Goal: Communication & Community: Answer question/provide support

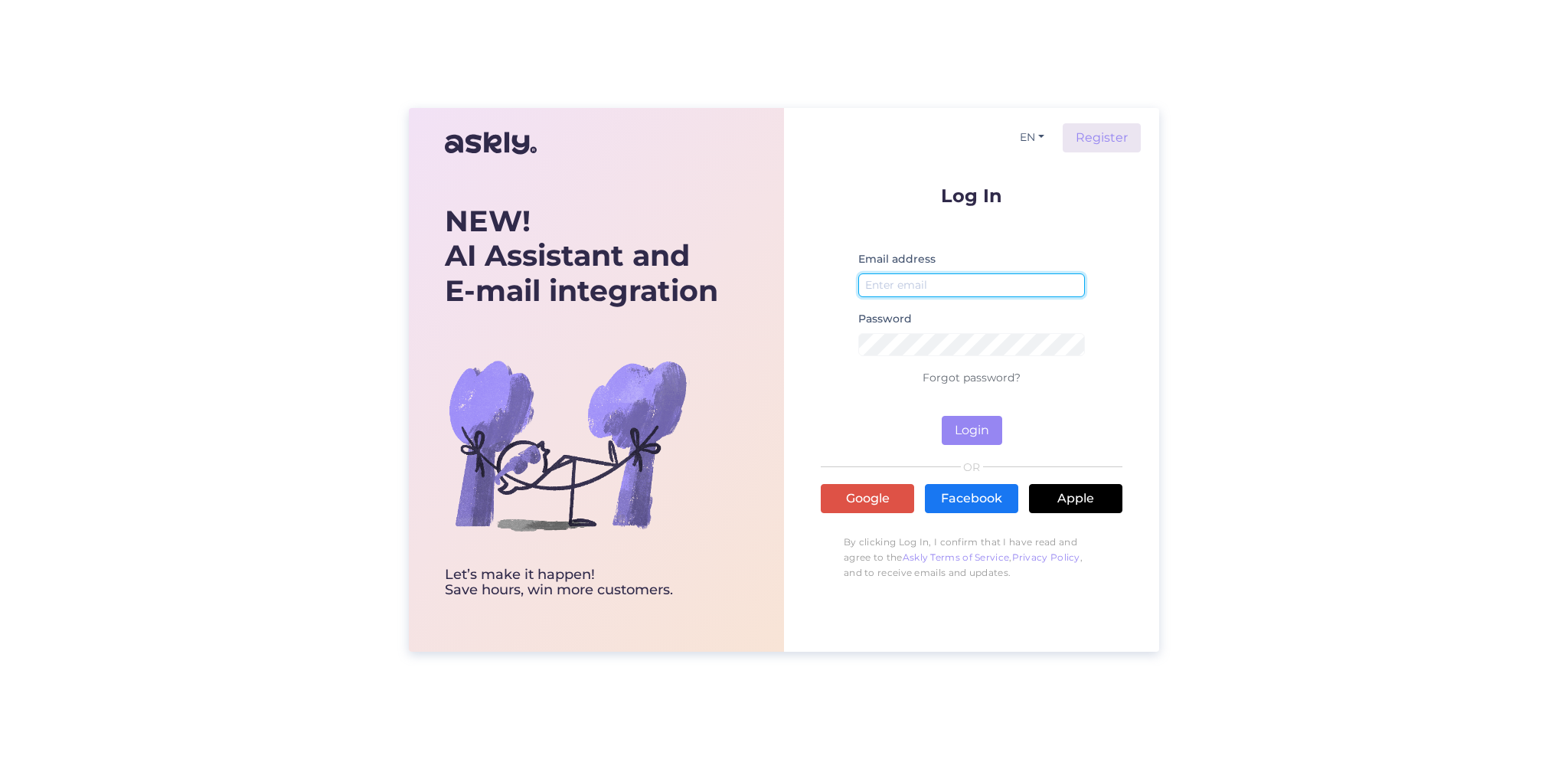
click at [940, 286] on input "email" at bounding box center [972, 285] width 227 height 24
type input "[EMAIL_ADDRESS][DOMAIN_NAME]"
click at [973, 433] on button "Login" at bounding box center [972, 431] width 60 height 29
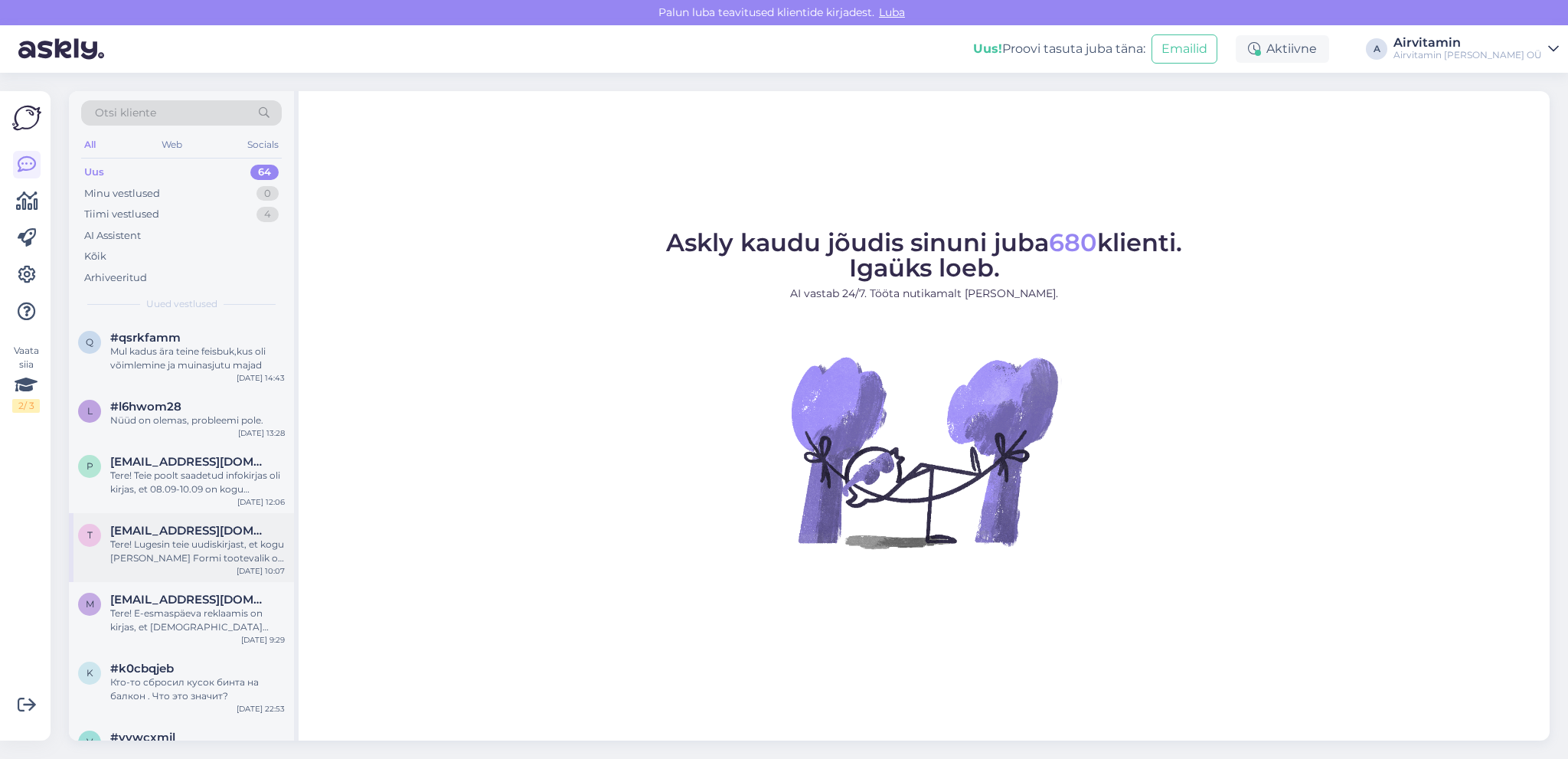
click at [210, 536] on span "[EMAIL_ADDRESS][DOMAIN_NAME]" at bounding box center [190, 530] width 159 height 14
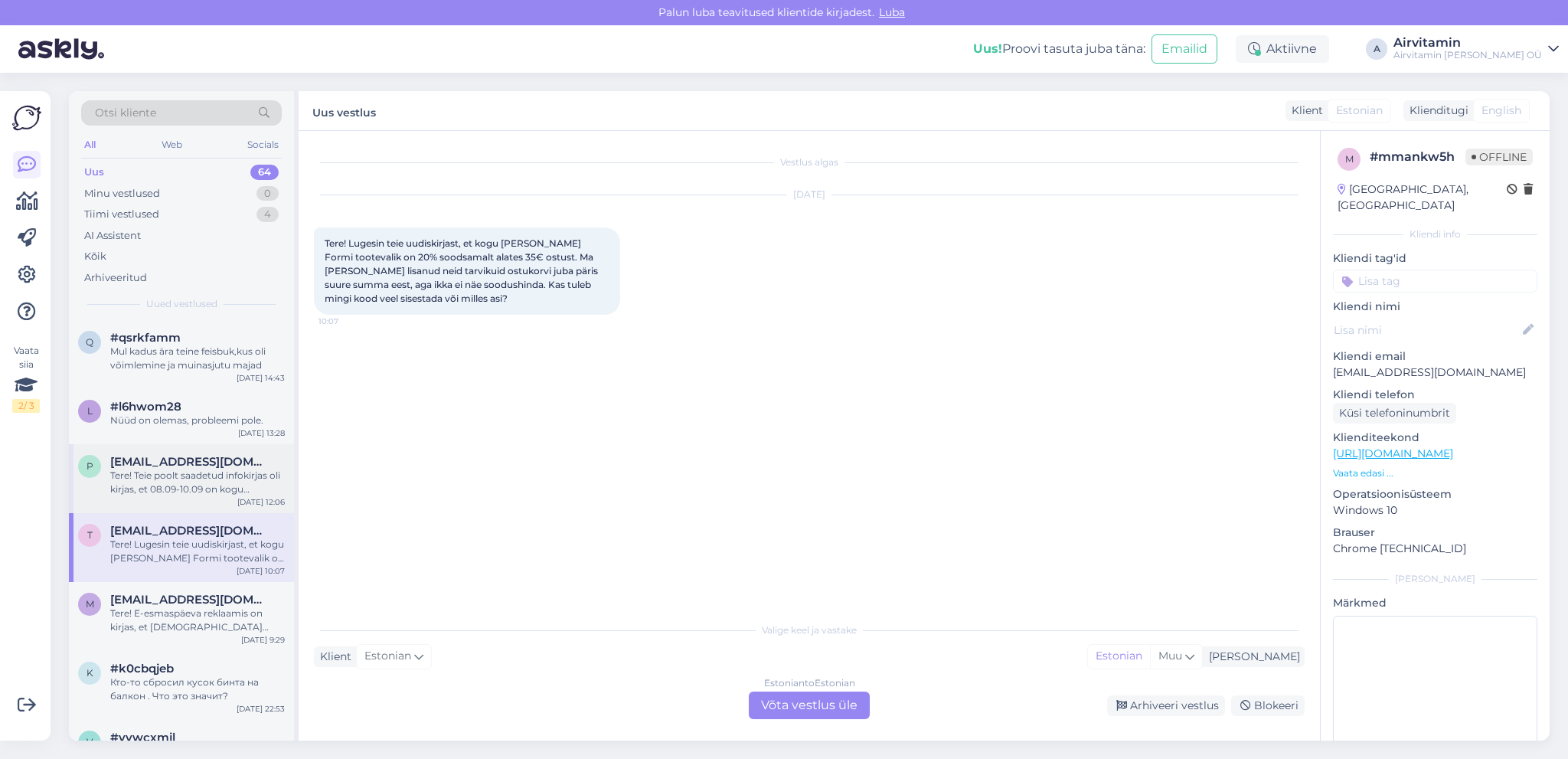
click at [203, 472] on div "Tere! Teie poolt saadetud infokirjas oli kirjas, et 08.09-10.09 on kogu [PERSON…" at bounding box center [197, 482] width 174 height 27
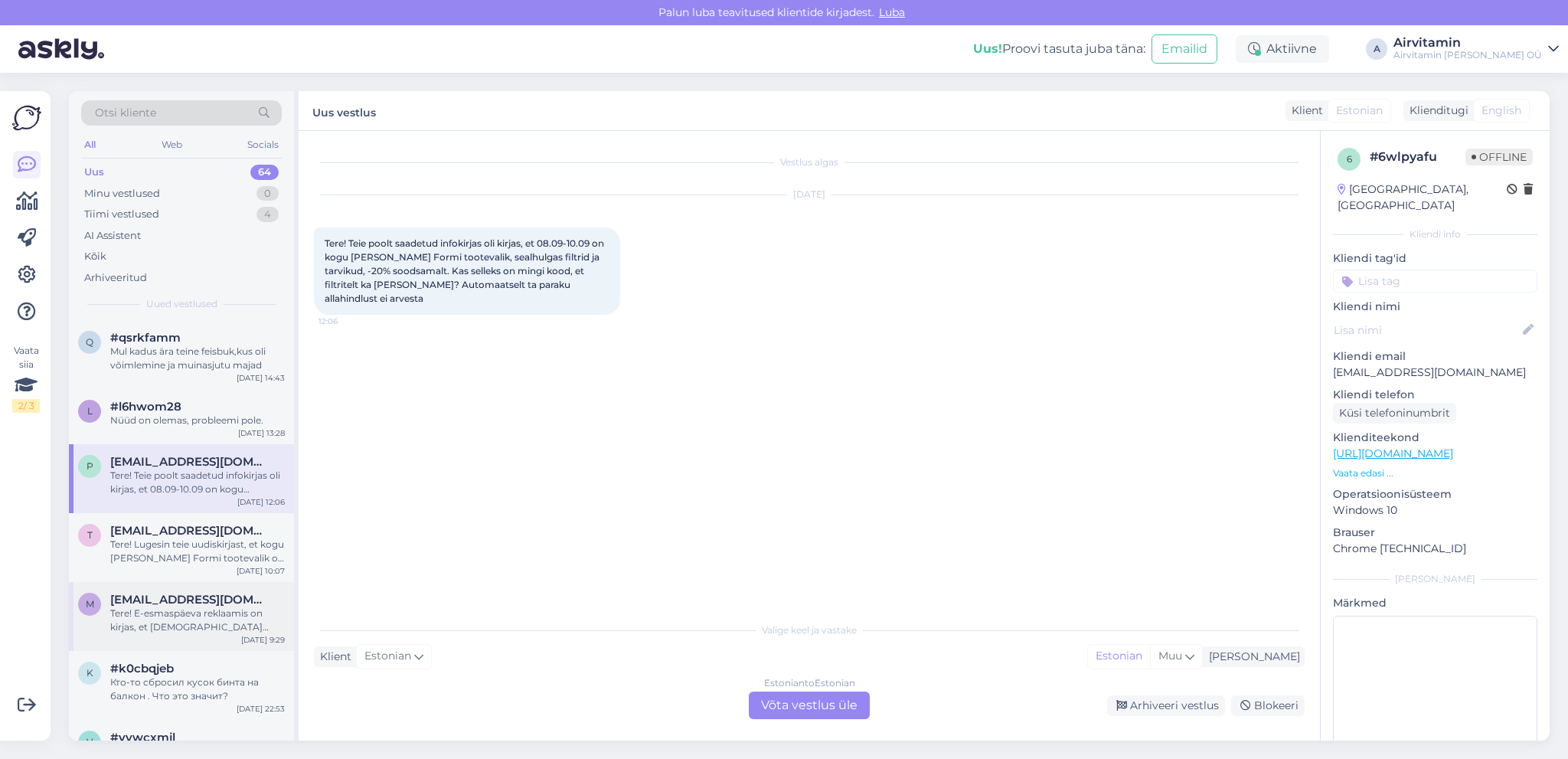
click at [213, 598] on span "[EMAIL_ADDRESS][DOMAIN_NAME]" at bounding box center [190, 599] width 159 height 14
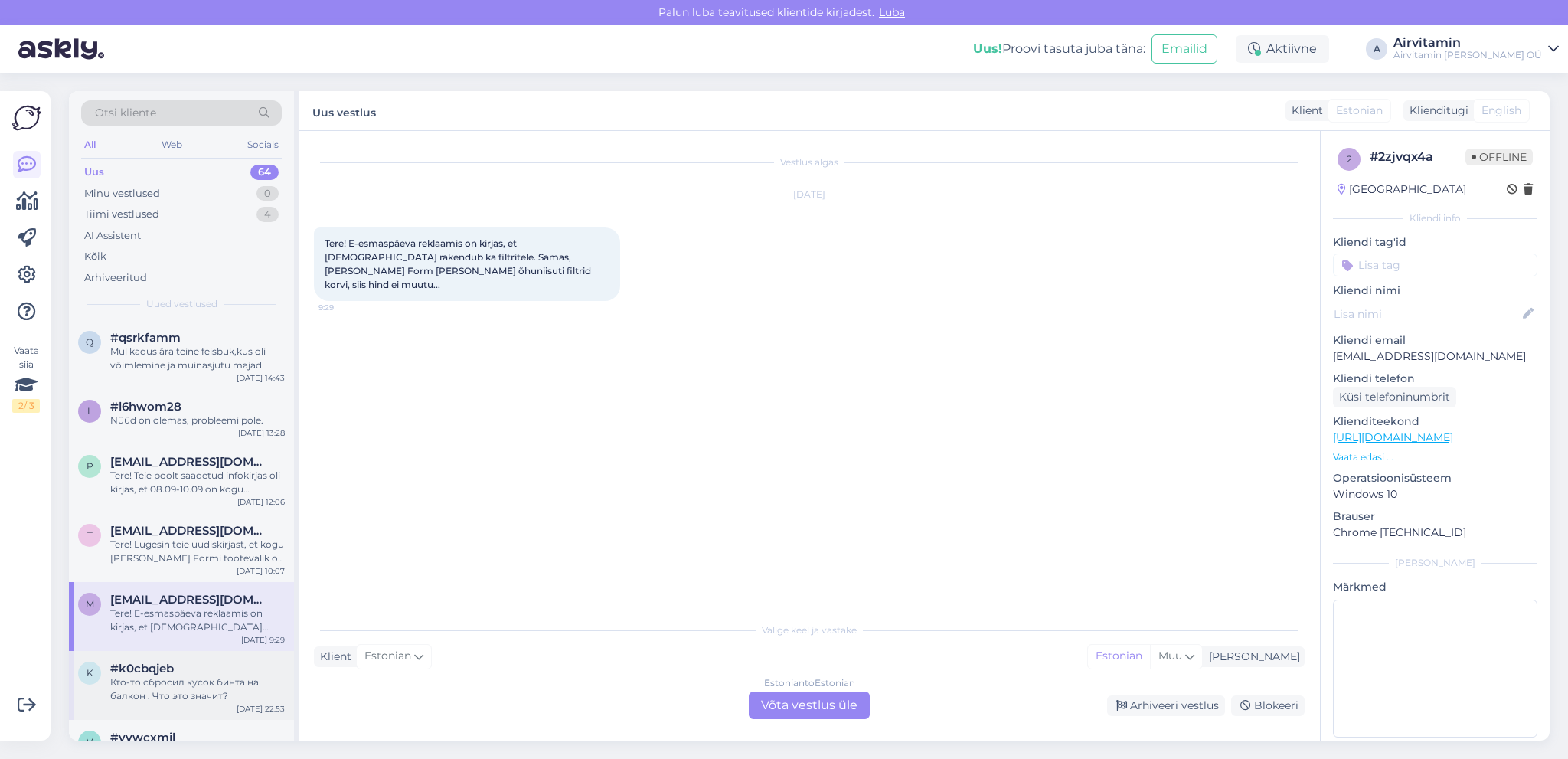
click at [206, 667] on div "#k0cbqjeb" at bounding box center [197, 668] width 174 height 14
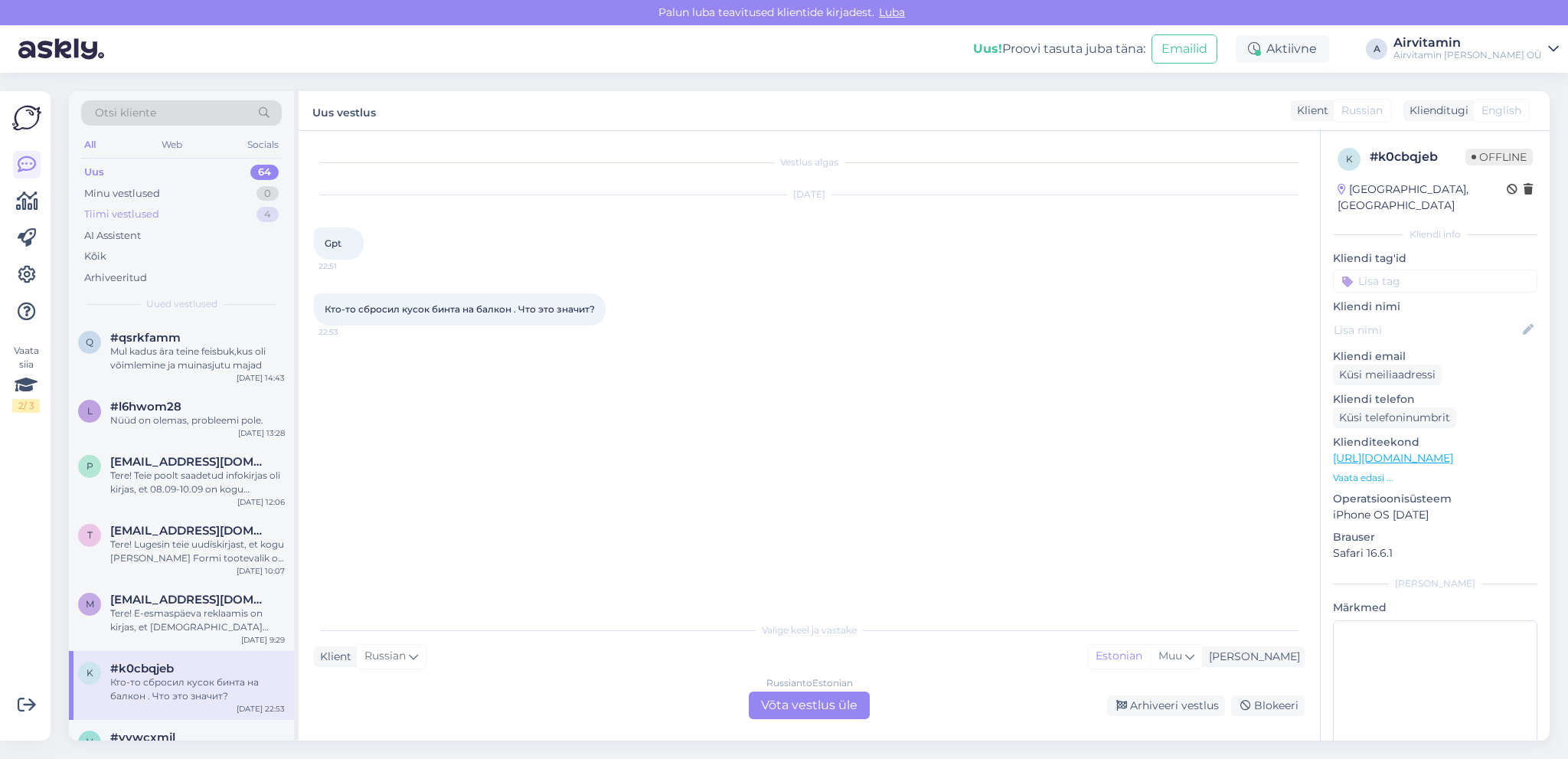
click at [146, 217] on div "Tiimi vestlused" at bounding box center [121, 214] width 75 height 15
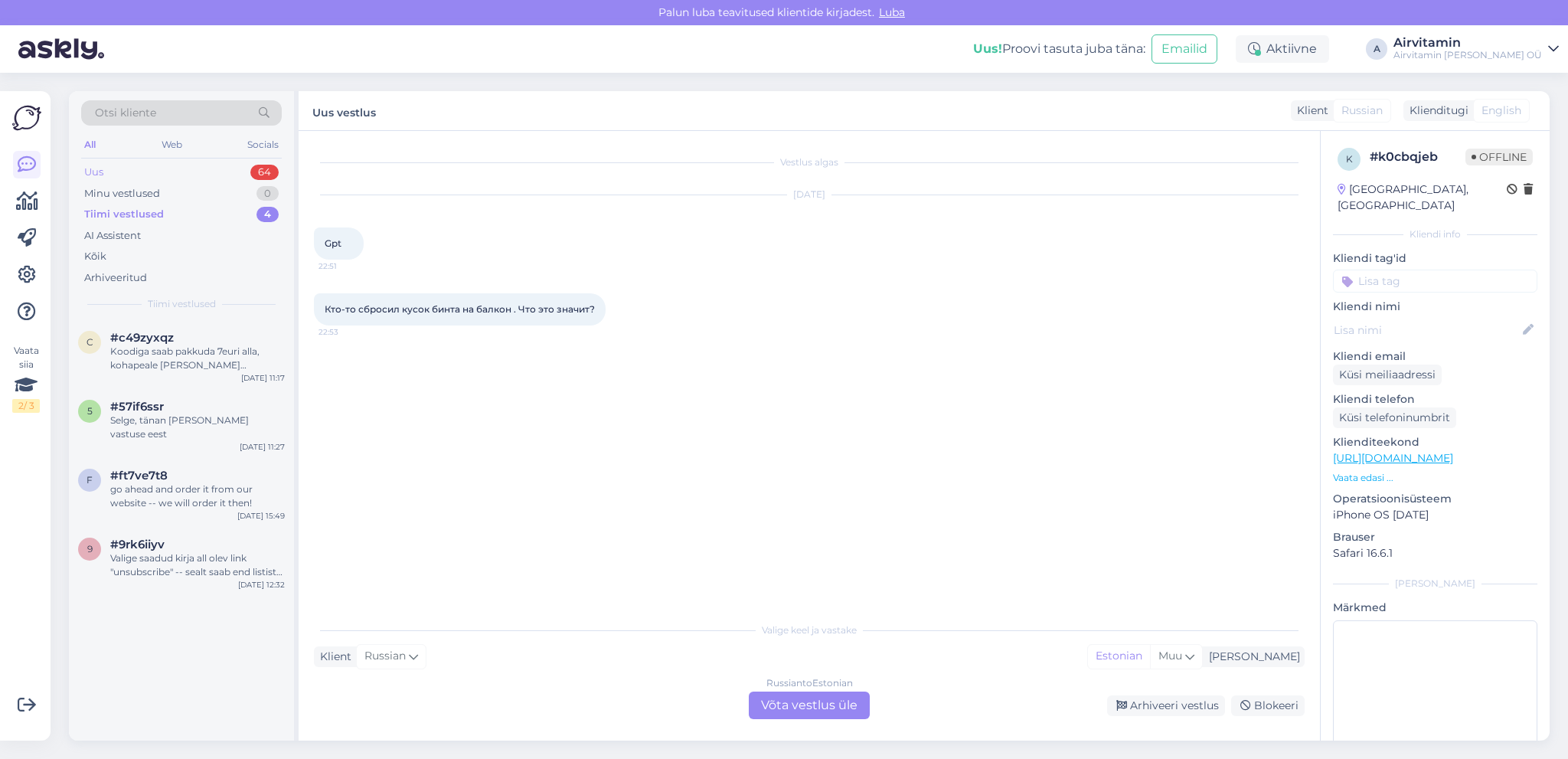
click at [90, 172] on div "Uus" at bounding box center [94, 172] width 19 height 15
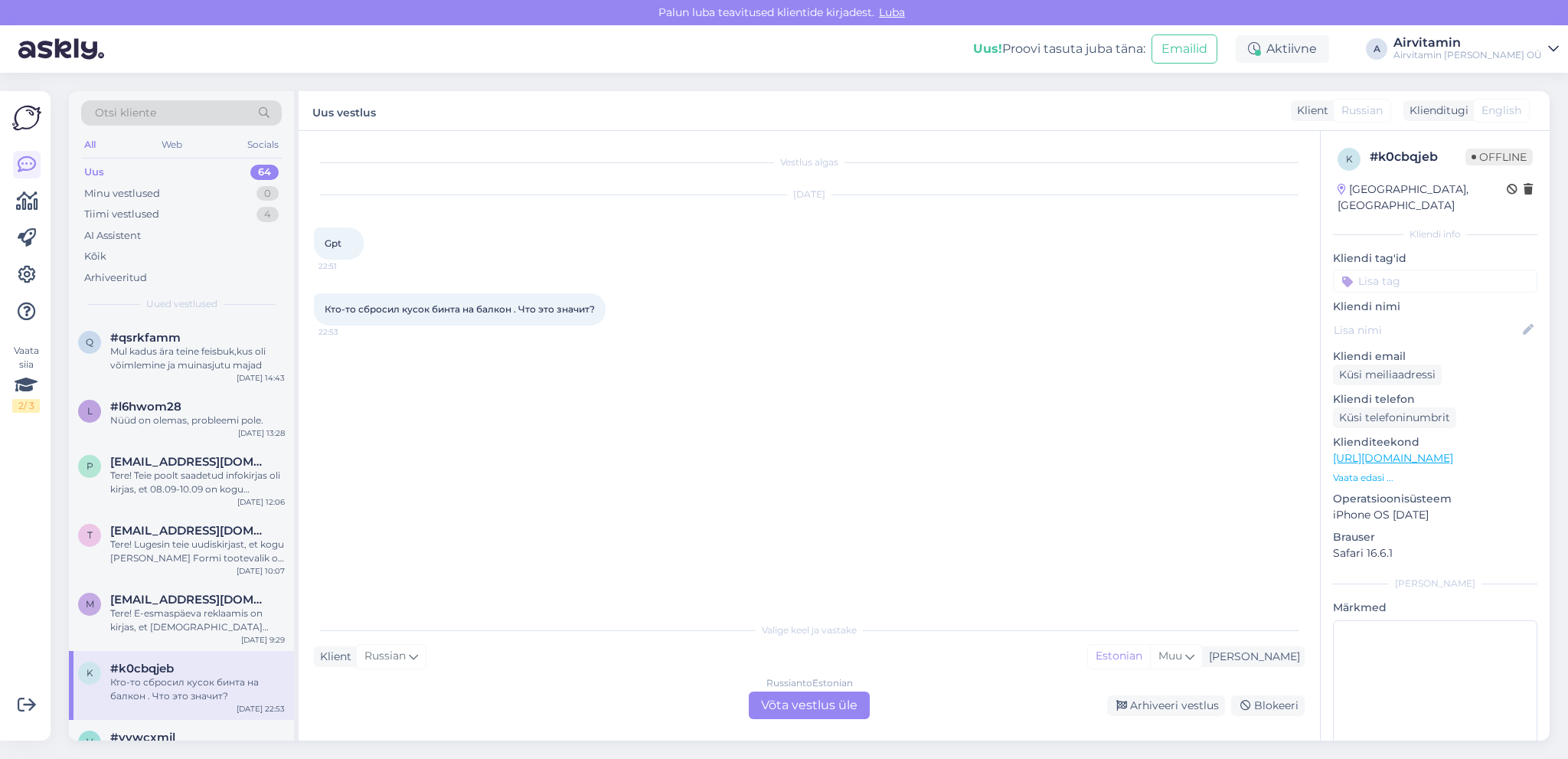
click at [96, 171] on div "Uus" at bounding box center [94, 172] width 20 height 15
click at [214, 348] on div "Mul kadus ära teine feisbuk,kus oli võimlemine ja muinasjutu majad" at bounding box center [197, 358] width 174 height 27
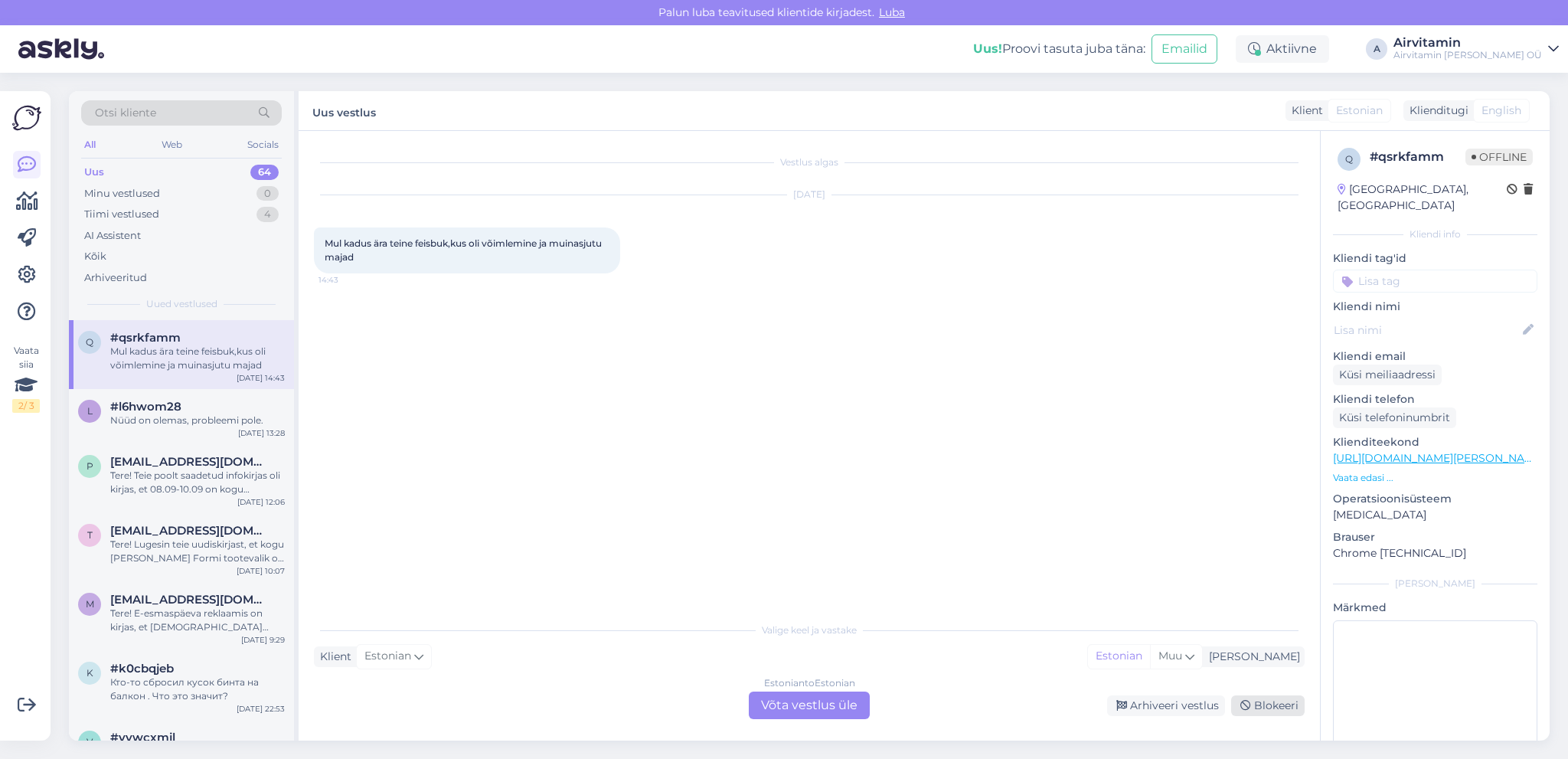
click at [1276, 705] on div "Blokeeri" at bounding box center [1268, 706] width 74 height 21
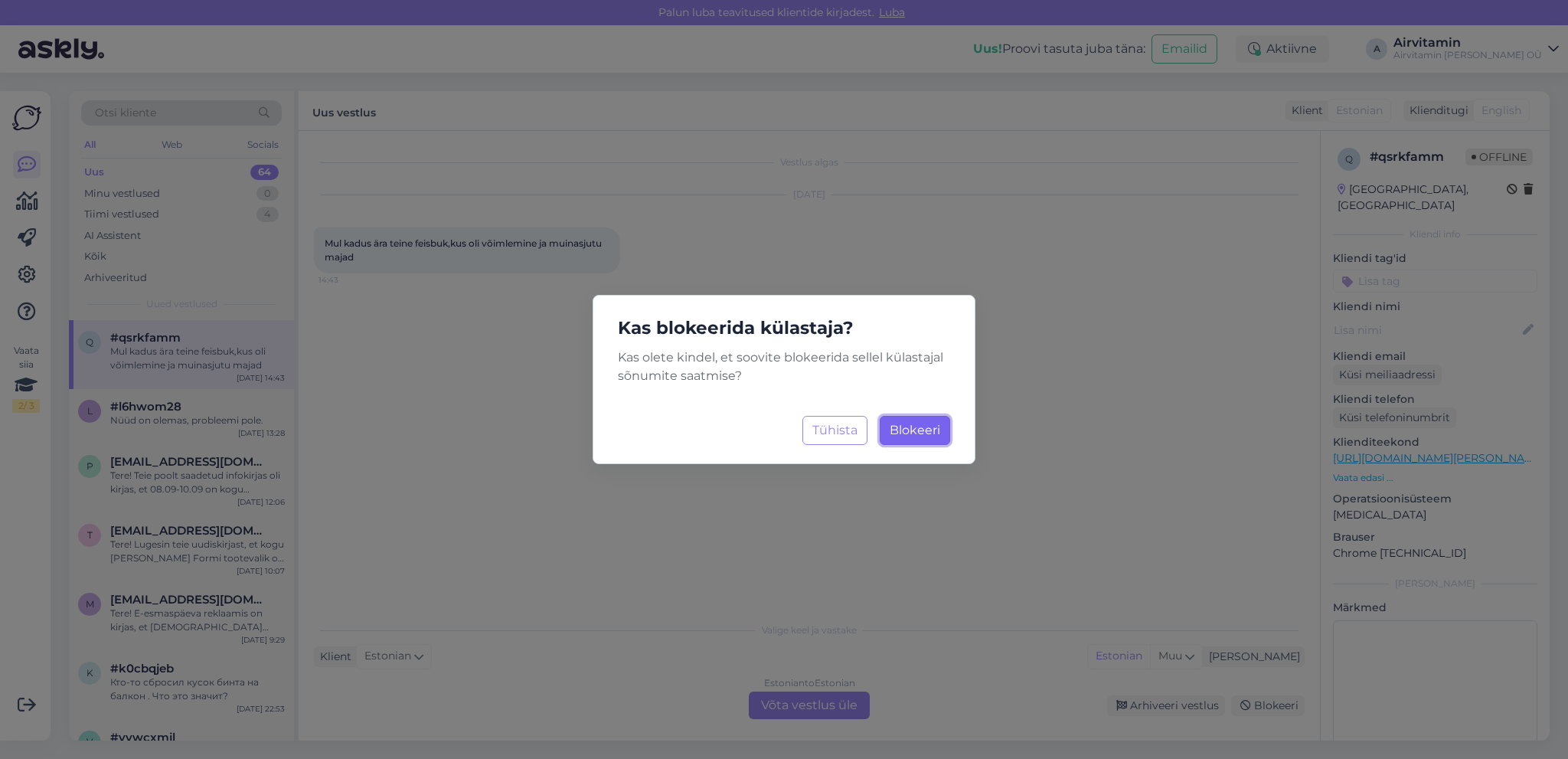
click at [904, 434] on span "Blokeeri" at bounding box center [915, 430] width 51 height 14
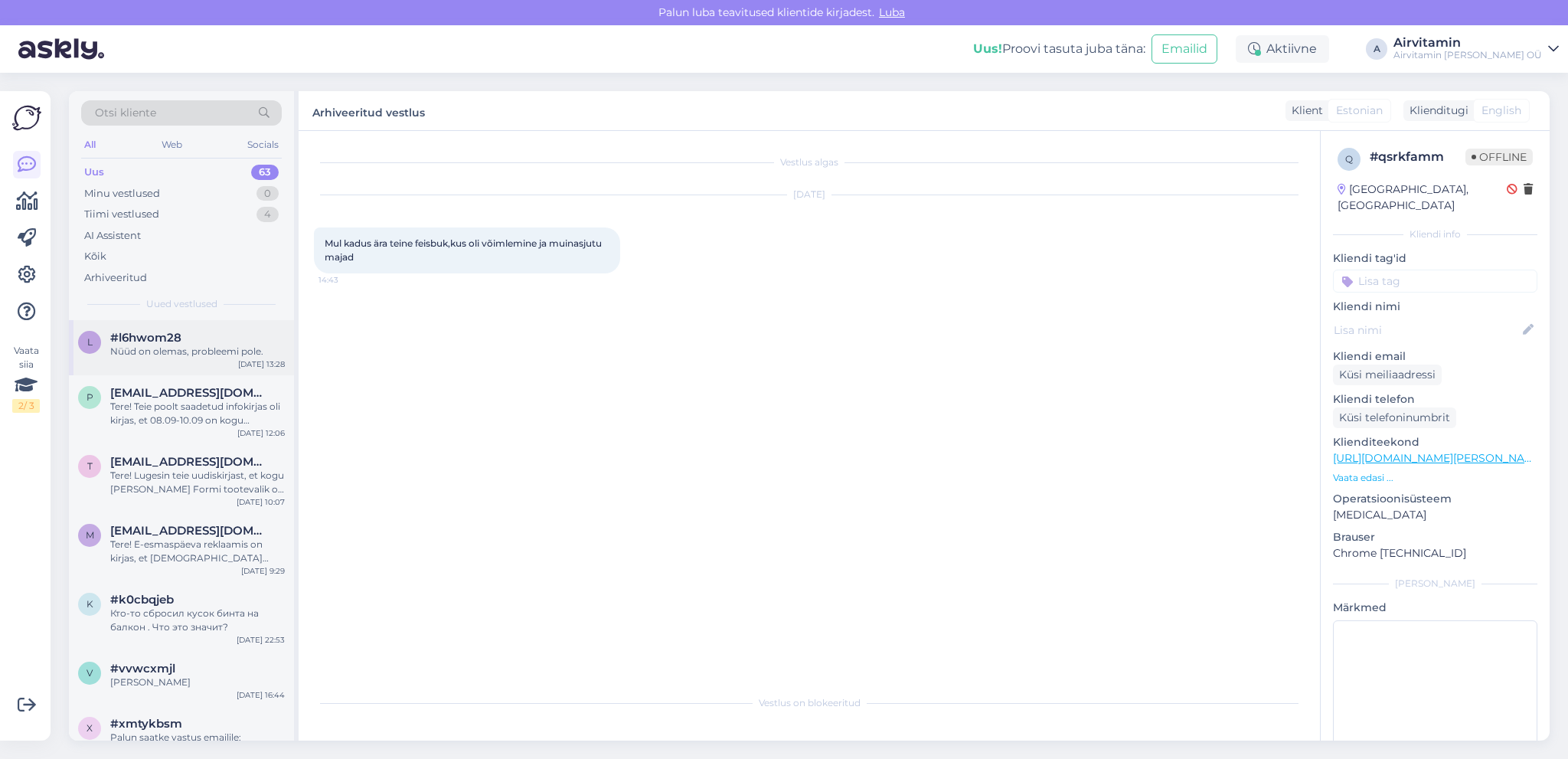
click at [169, 348] on div "Nüüd on olemas, probleemi pole." at bounding box center [197, 351] width 174 height 14
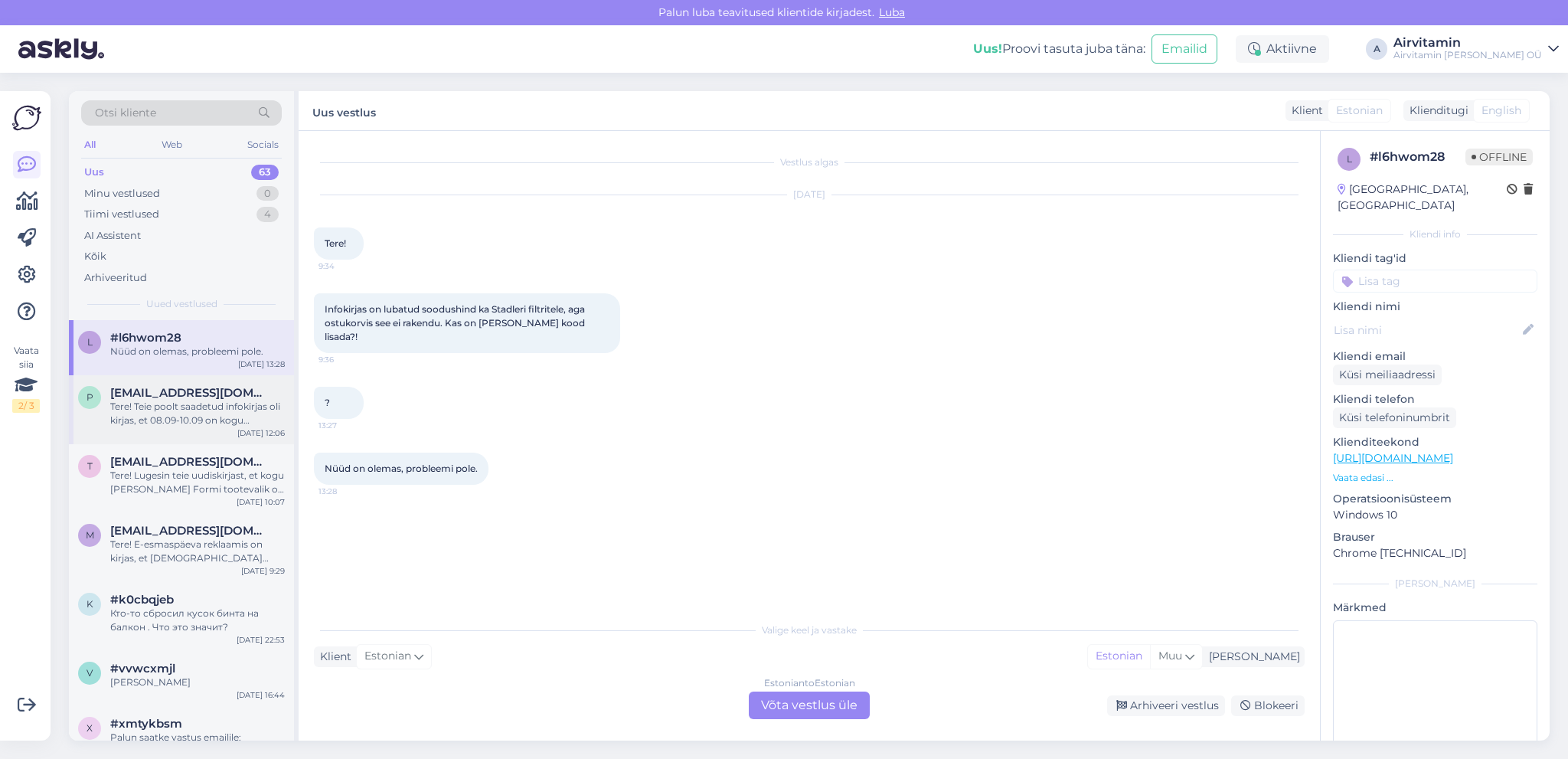
click at [205, 399] on span "[EMAIL_ADDRESS][DOMAIN_NAME]" at bounding box center [190, 392] width 159 height 14
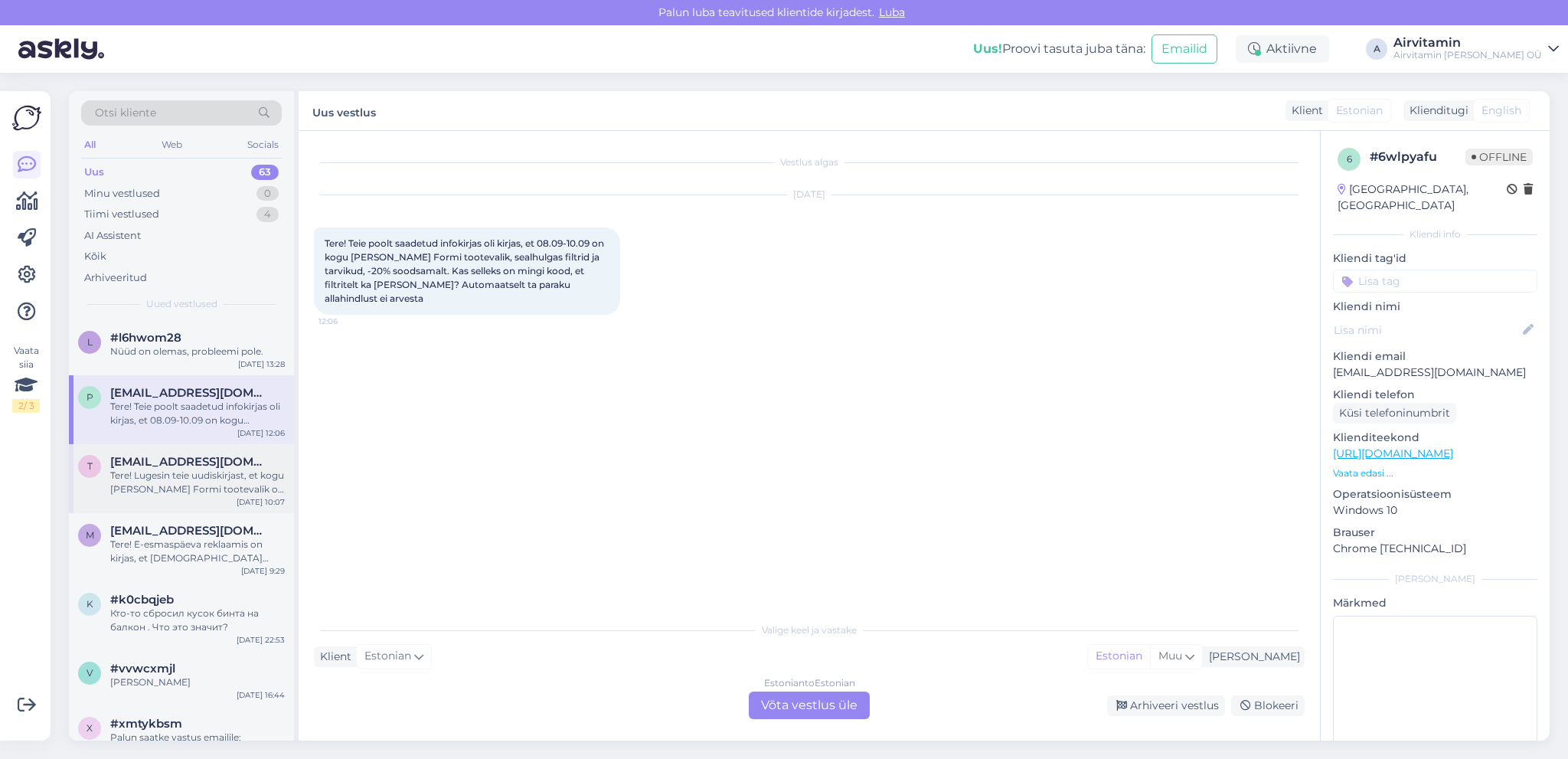
click at [231, 469] on div "Tere! Lugesin teie uudiskirjast, et kogu [PERSON_NAME] Formi tootevalik on 20% …" at bounding box center [197, 482] width 174 height 27
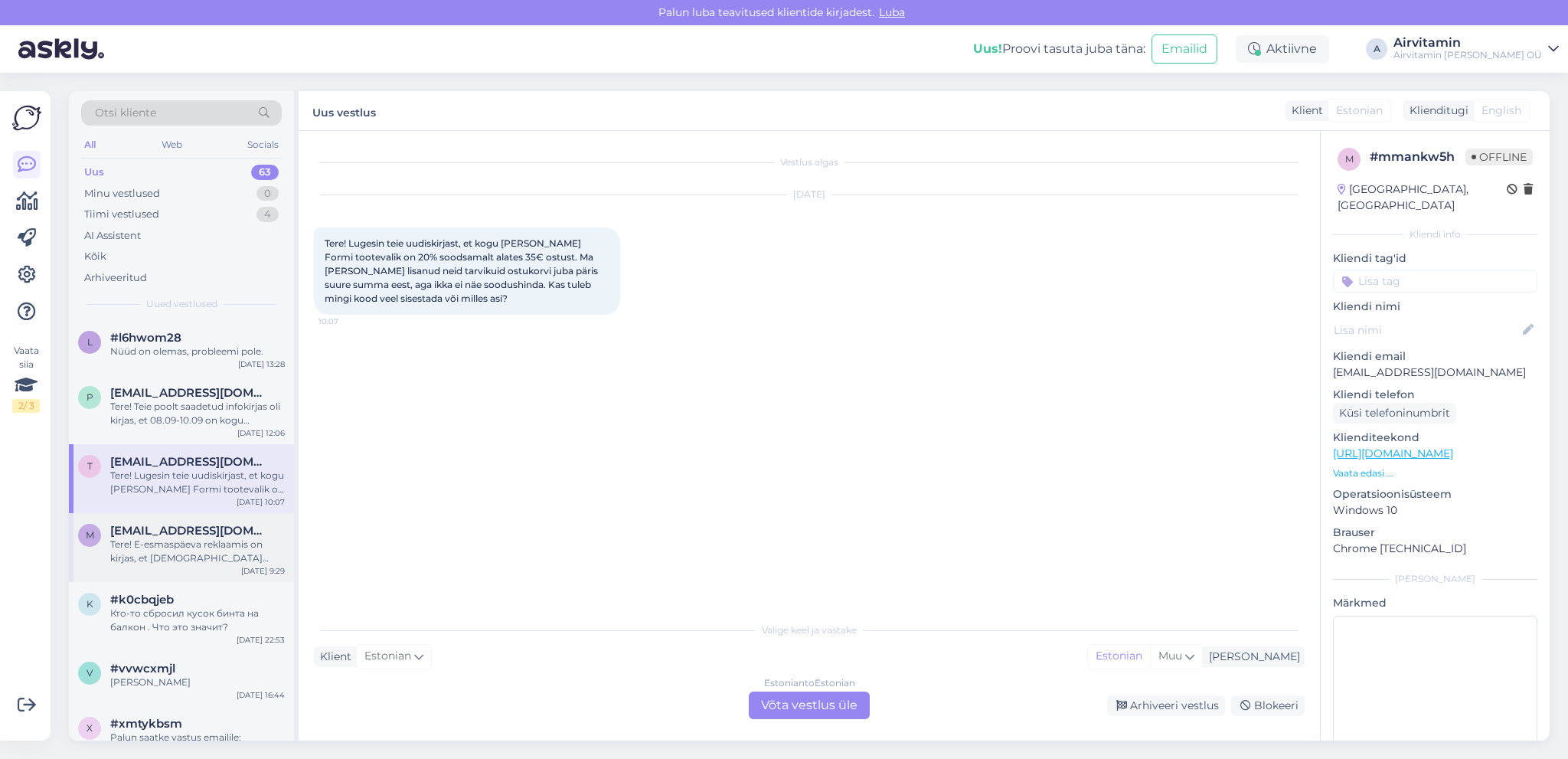
click at [227, 535] on span "[EMAIL_ADDRESS][DOMAIN_NAME]" at bounding box center [190, 530] width 159 height 14
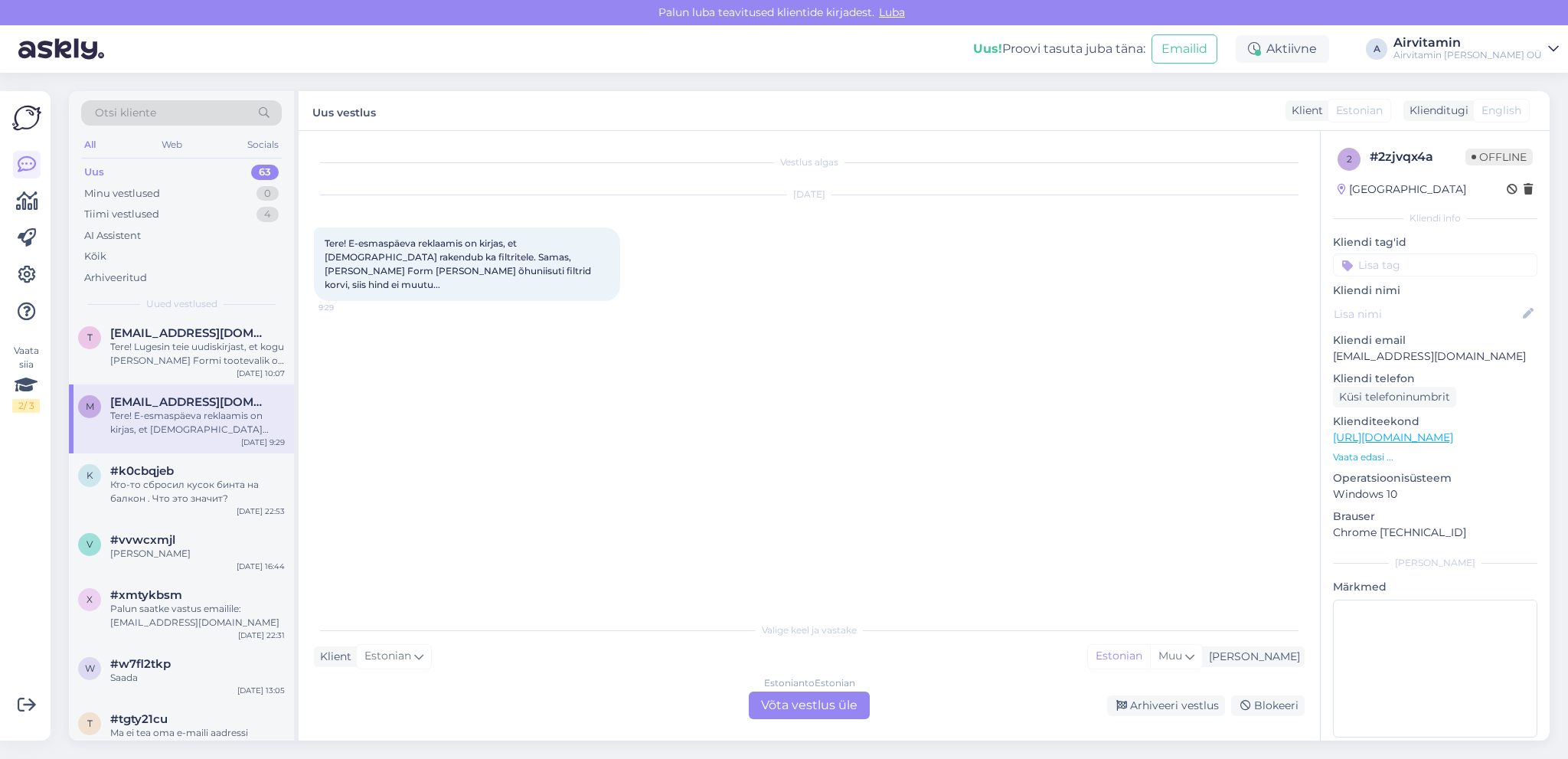
scroll to position [176, 0]
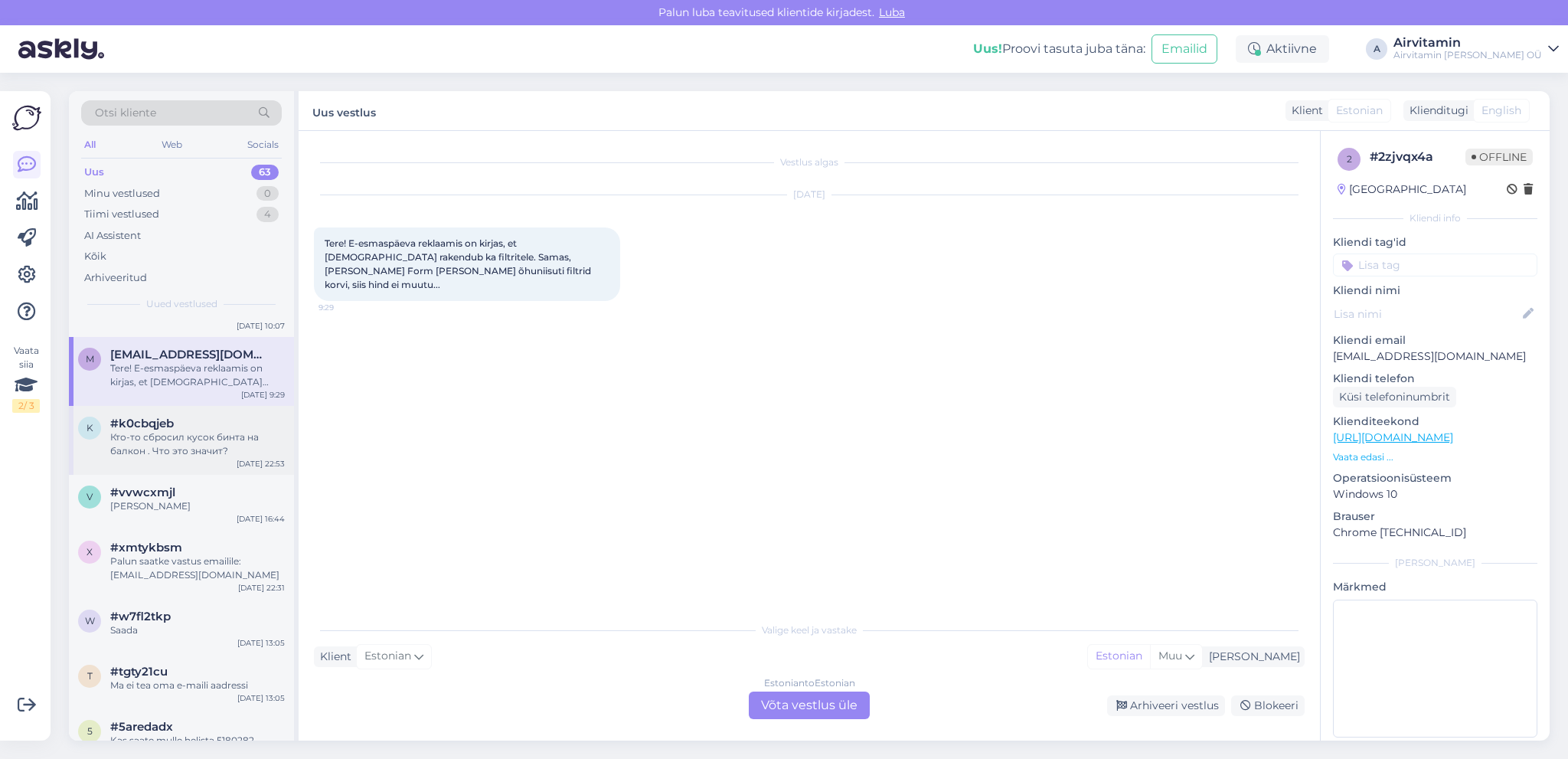
click at [178, 436] on div "Кто-то сбросил кусок бинта на балкон . Что это значит?" at bounding box center [197, 444] width 174 height 27
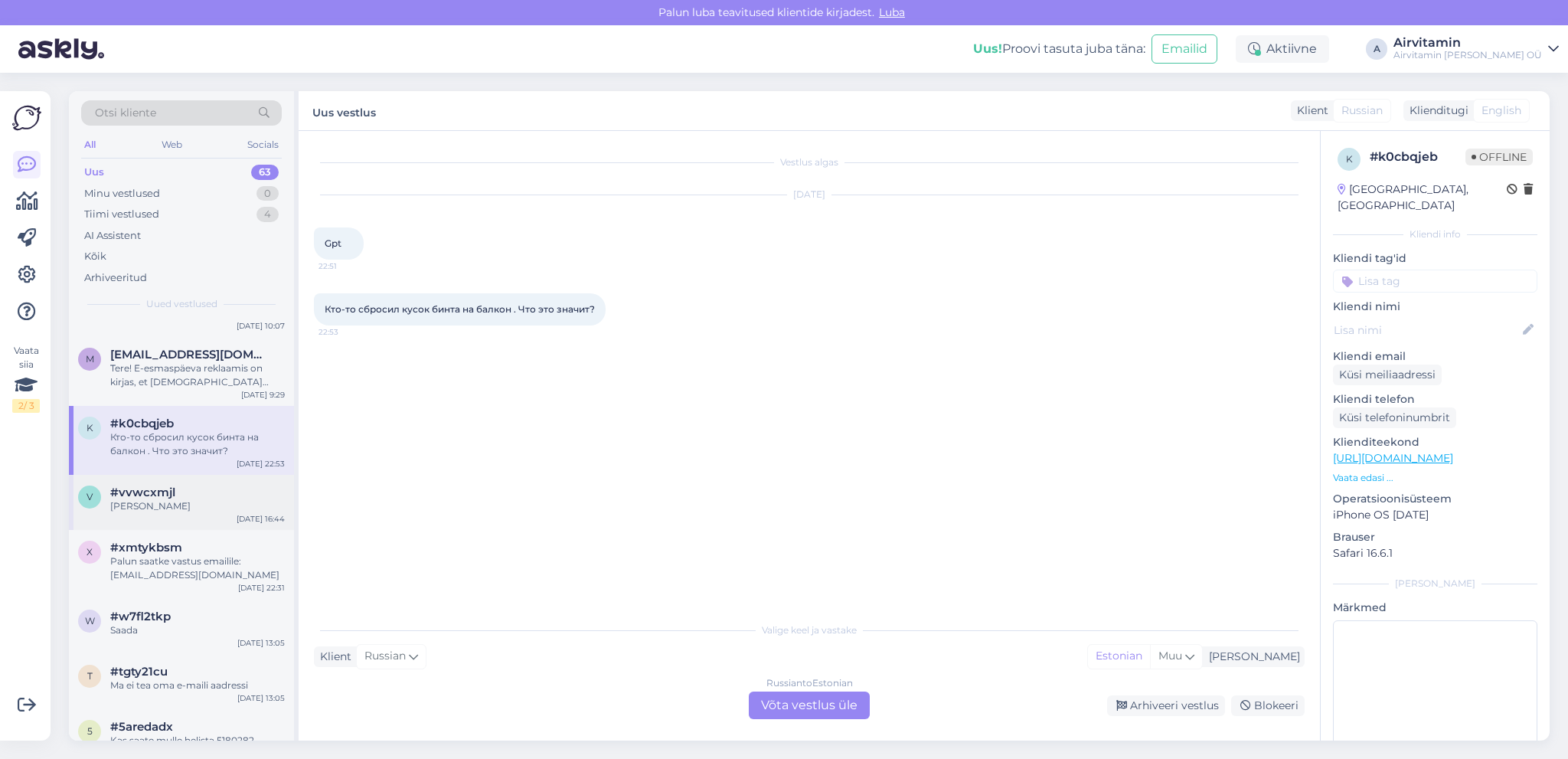
click at [199, 506] on div "[PERSON_NAME]" at bounding box center [197, 506] width 174 height 14
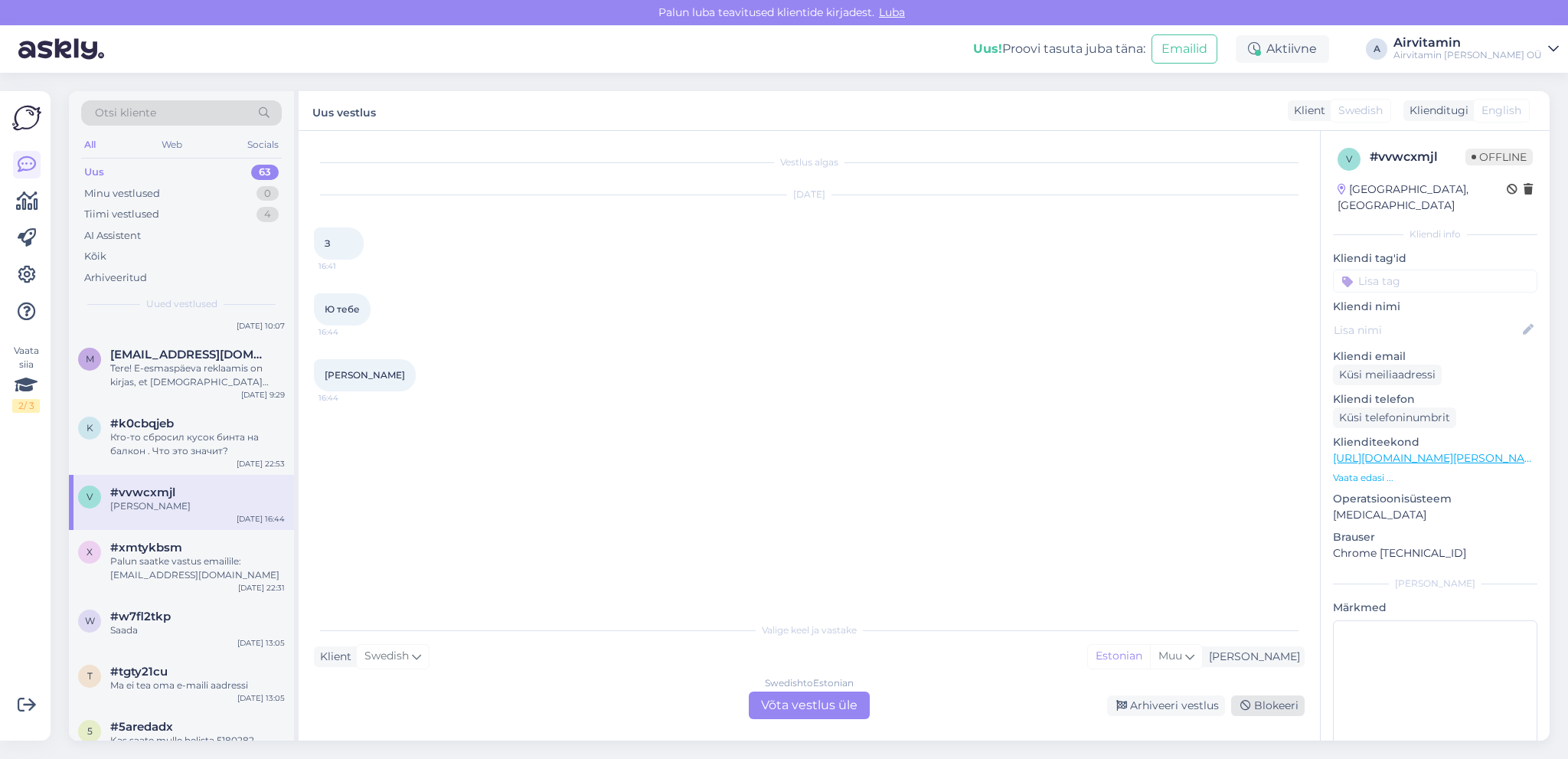
click at [1282, 706] on div "Blokeeri" at bounding box center [1268, 706] width 74 height 21
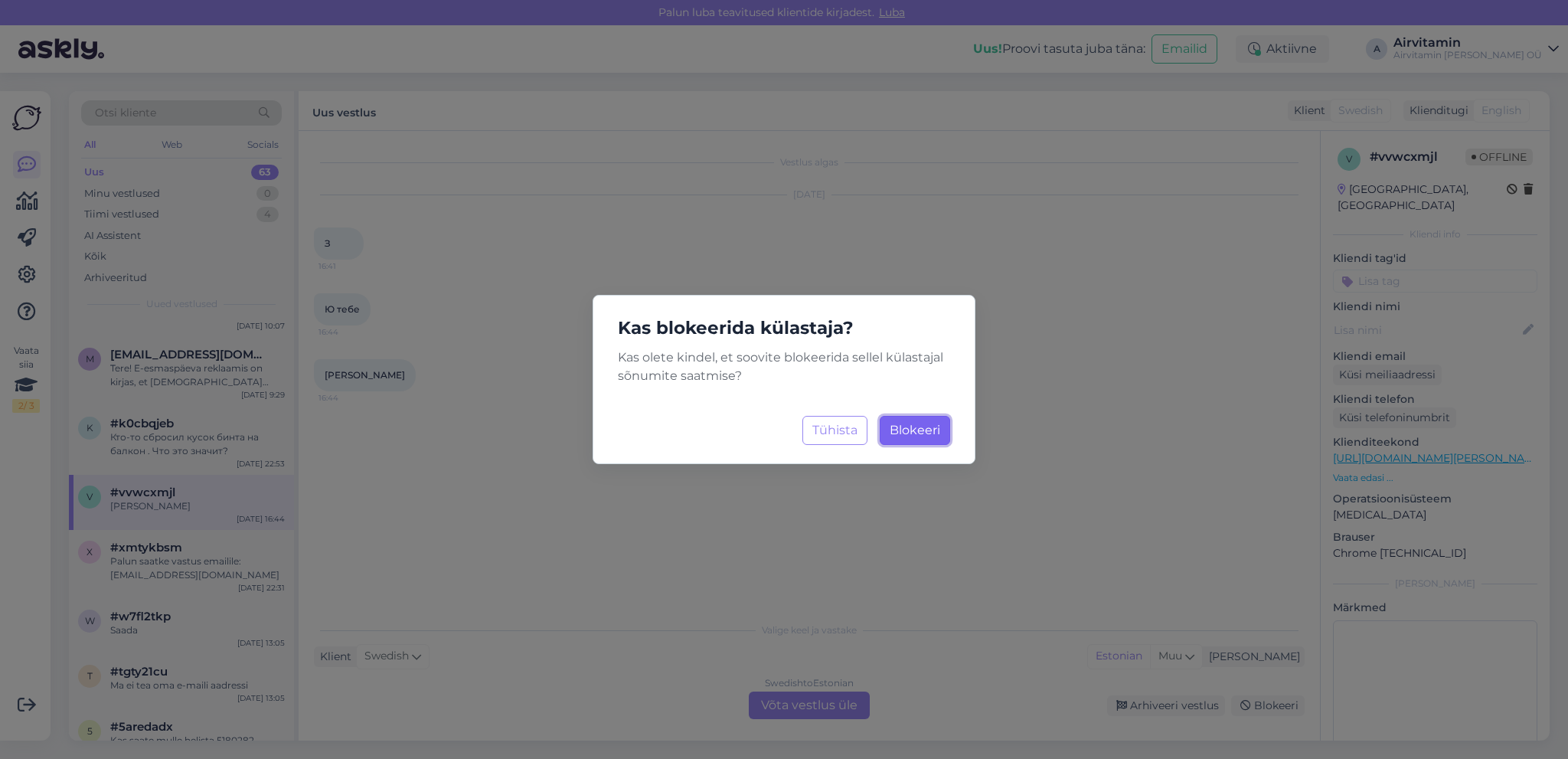
click at [917, 428] on span "Blokeeri" at bounding box center [915, 430] width 51 height 14
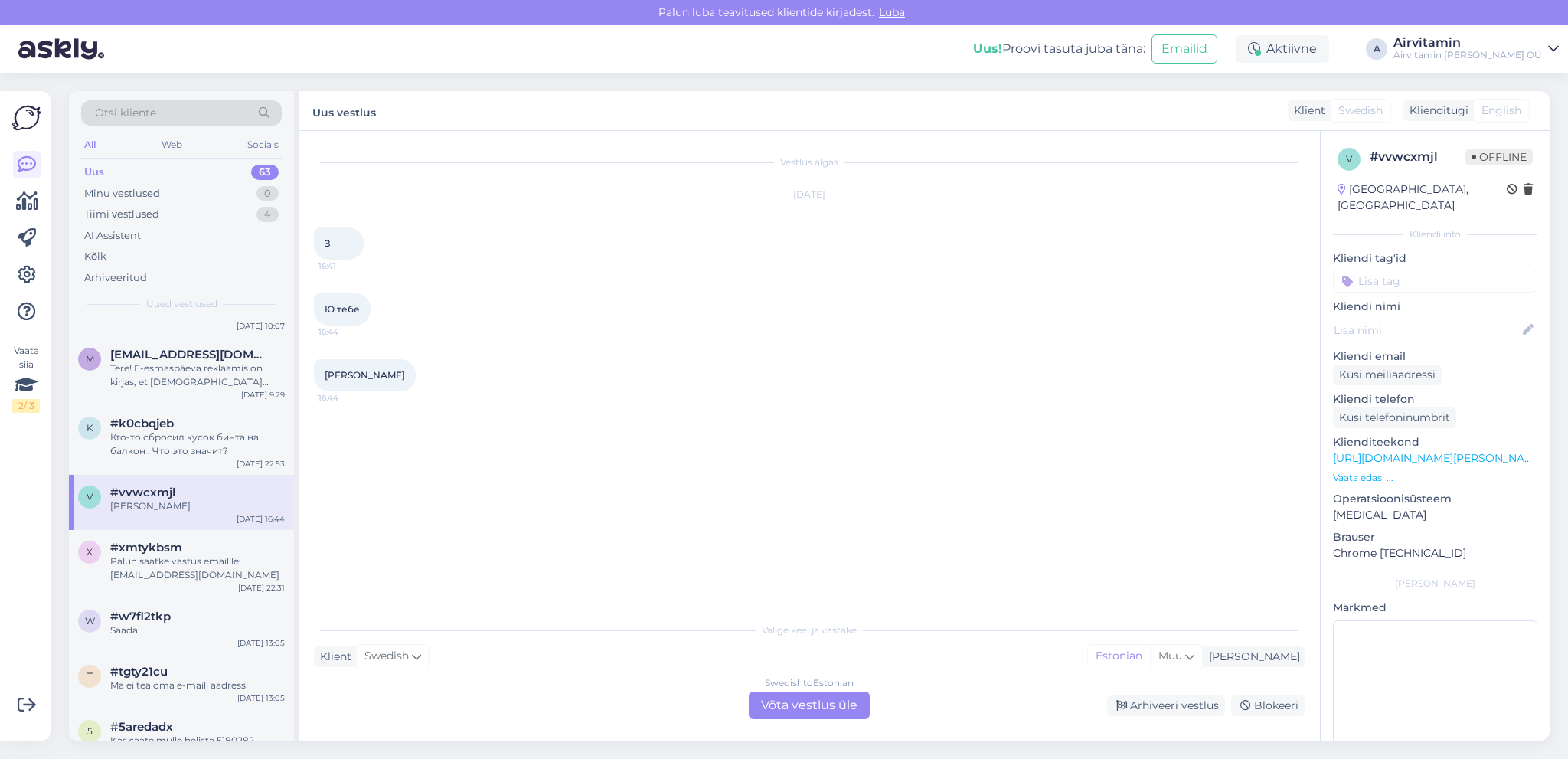
scroll to position [0, 0]
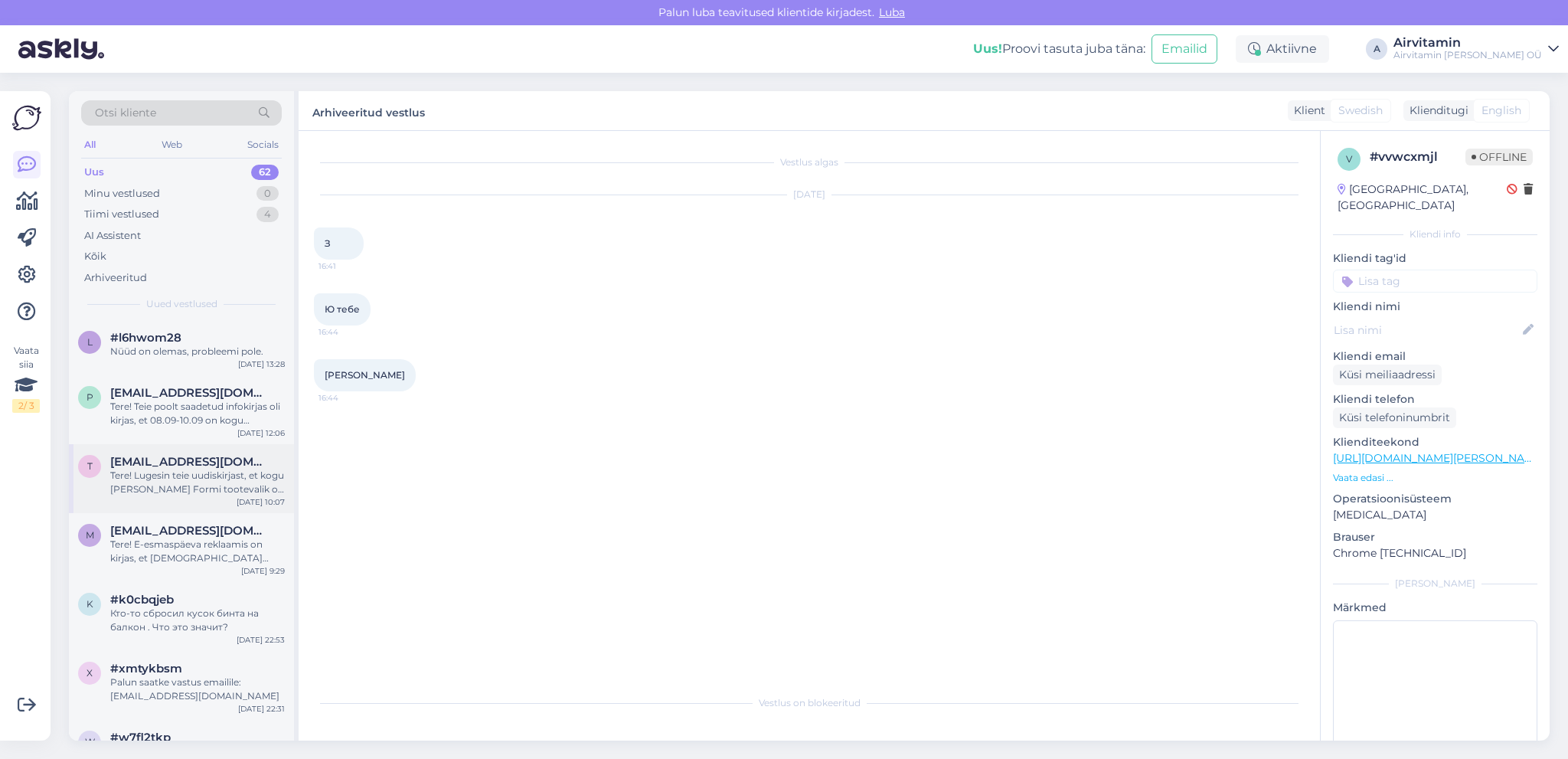
click at [223, 484] on div "Tere! Lugesin teie uudiskirjast, et kogu [PERSON_NAME] Formi tootevalik on 20% …" at bounding box center [197, 482] width 174 height 27
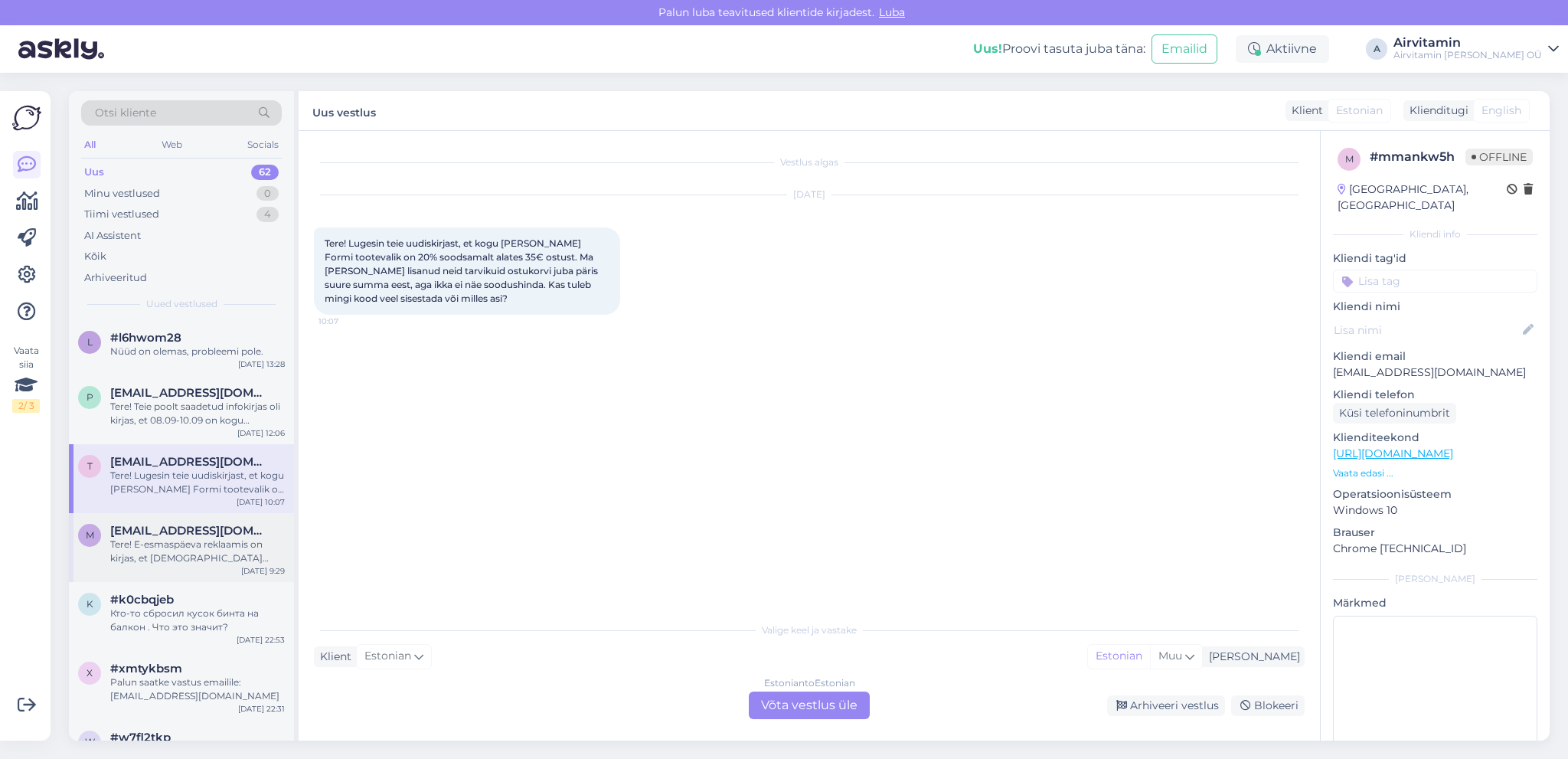
click at [220, 531] on span "[EMAIL_ADDRESS][DOMAIN_NAME]" at bounding box center [190, 530] width 159 height 14
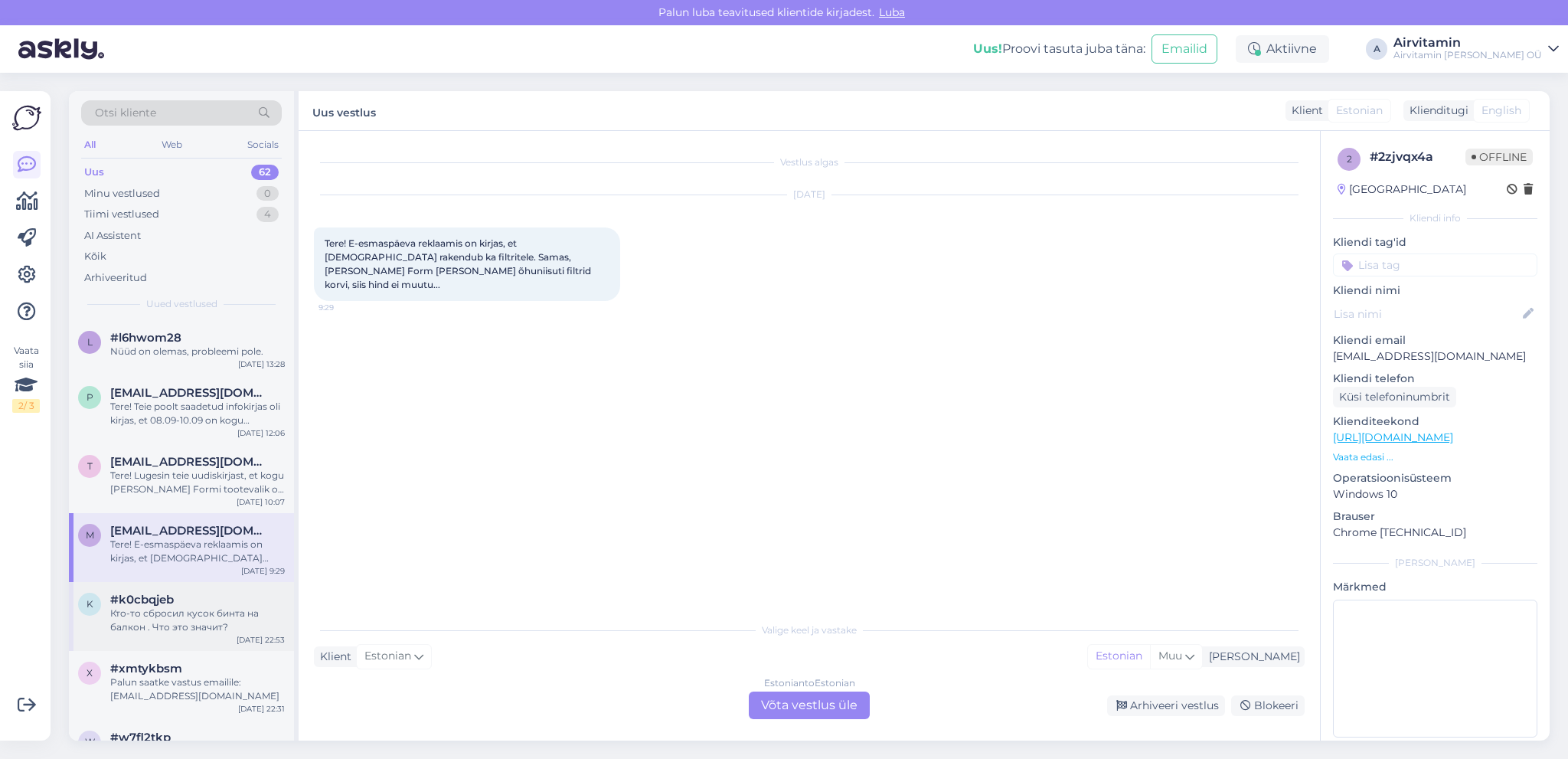
click at [216, 605] on div "#k0cbqjeb" at bounding box center [197, 599] width 174 height 14
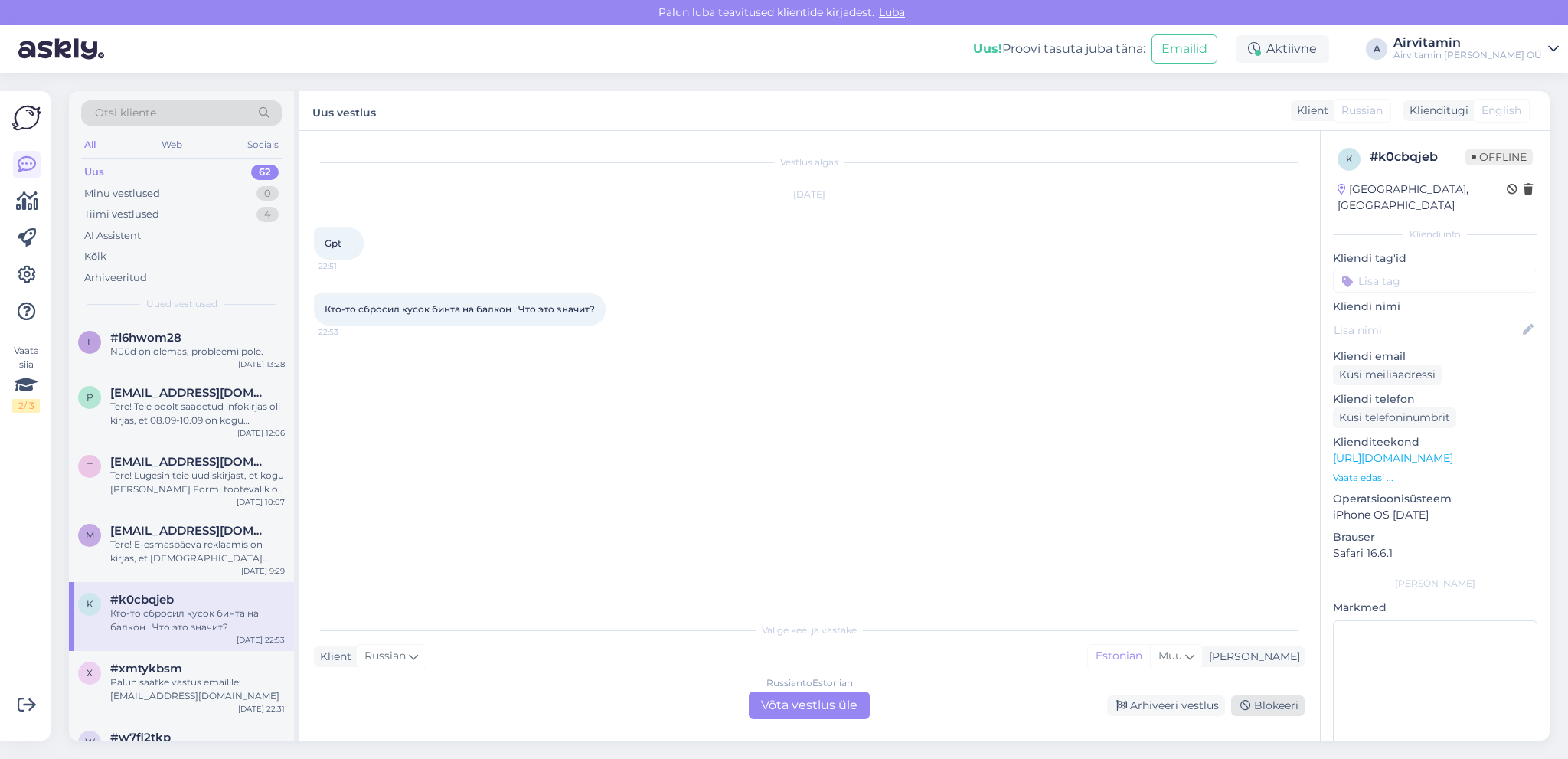
click at [1272, 702] on div "Blokeeri" at bounding box center [1268, 706] width 74 height 21
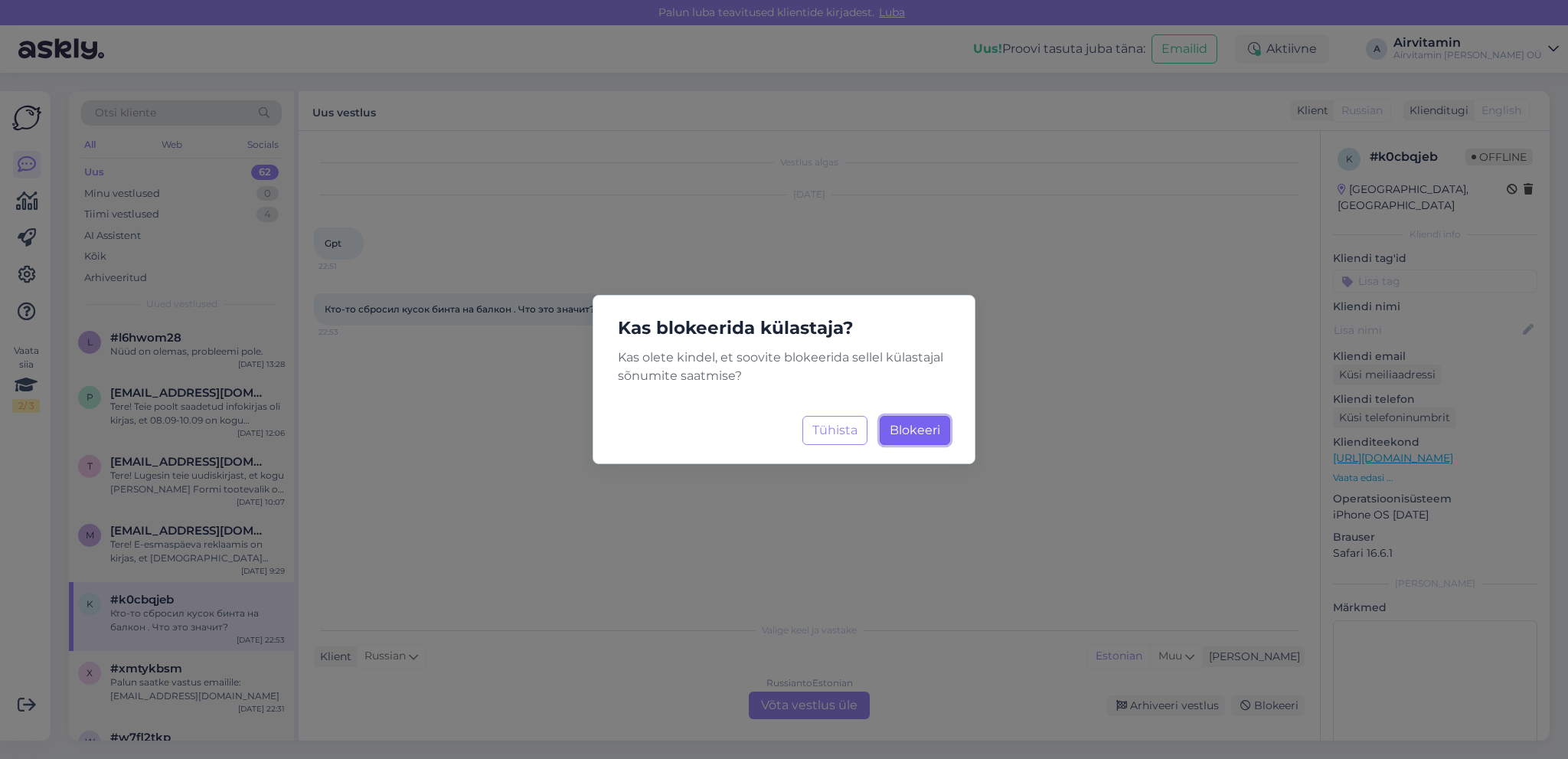
click at [916, 424] on span "Blokeeri" at bounding box center [915, 430] width 51 height 14
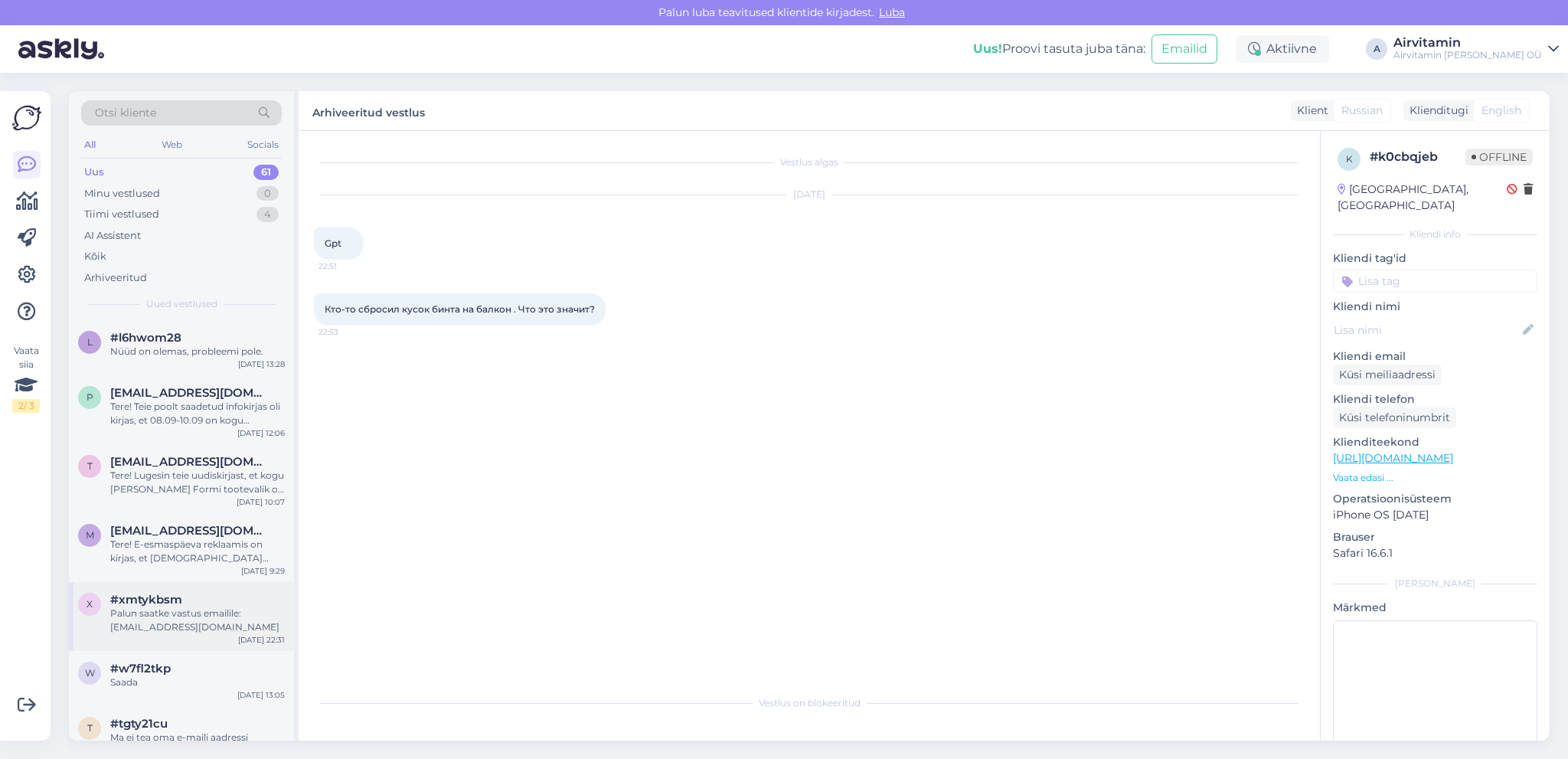
click at [192, 622] on div "Palun saatke vastus emailile: [EMAIL_ADDRESS][DOMAIN_NAME]" at bounding box center [197, 620] width 174 height 27
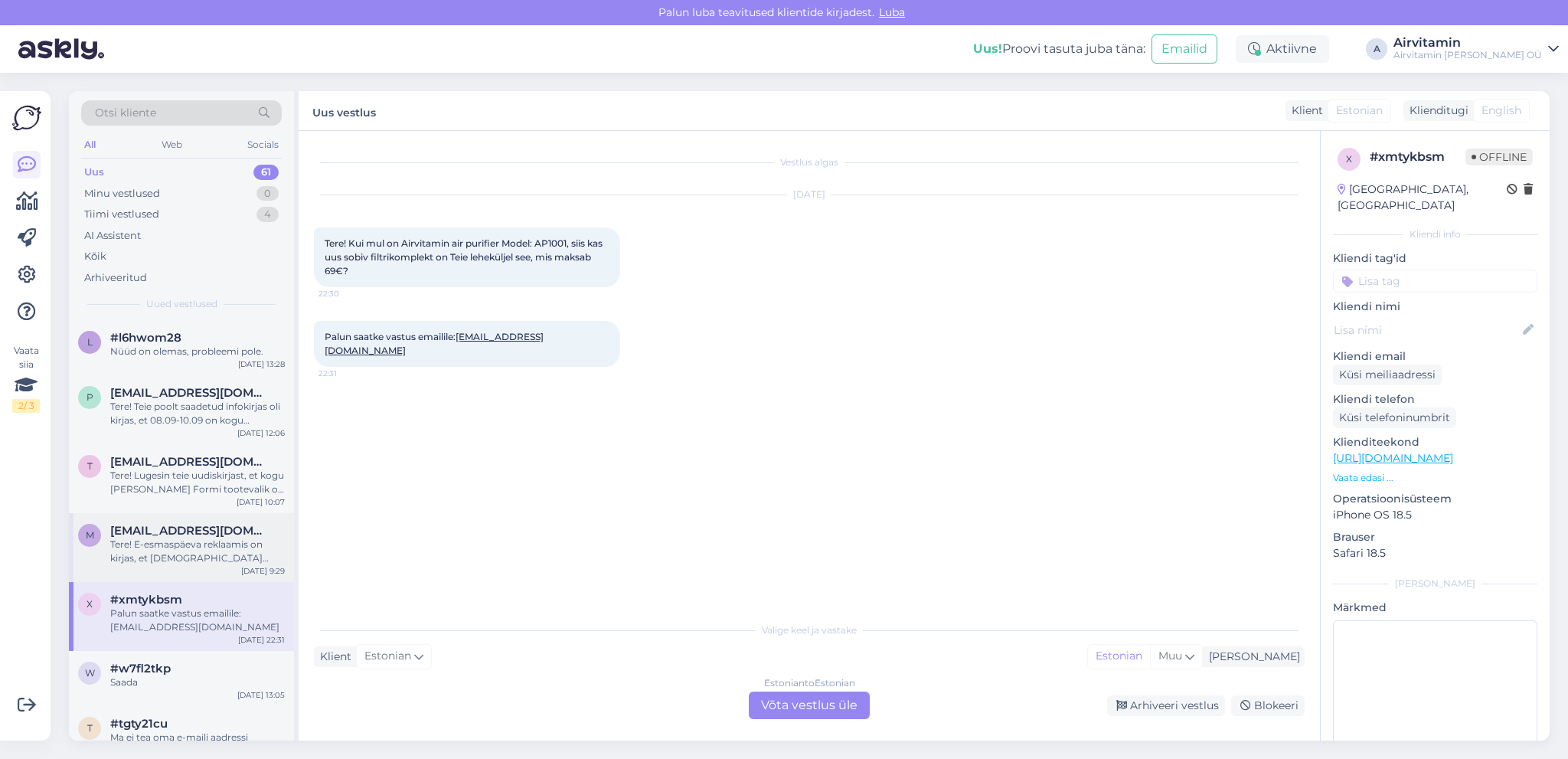
click at [163, 533] on span "[EMAIL_ADDRESS][DOMAIN_NAME]" at bounding box center [190, 530] width 159 height 14
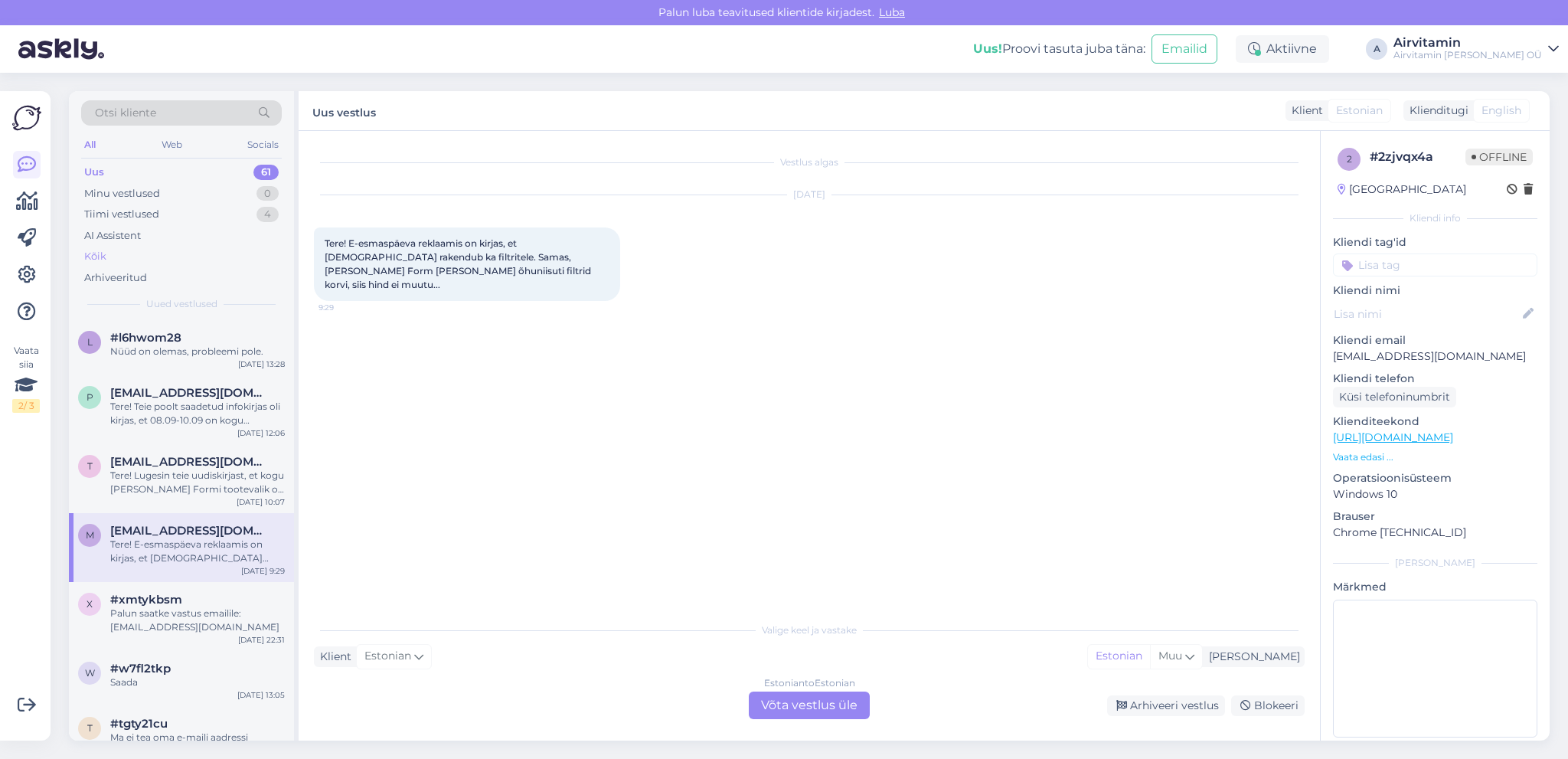
click at [97, 259] on div "Kõik" at bounding box center [96, 256] width 22 height 15
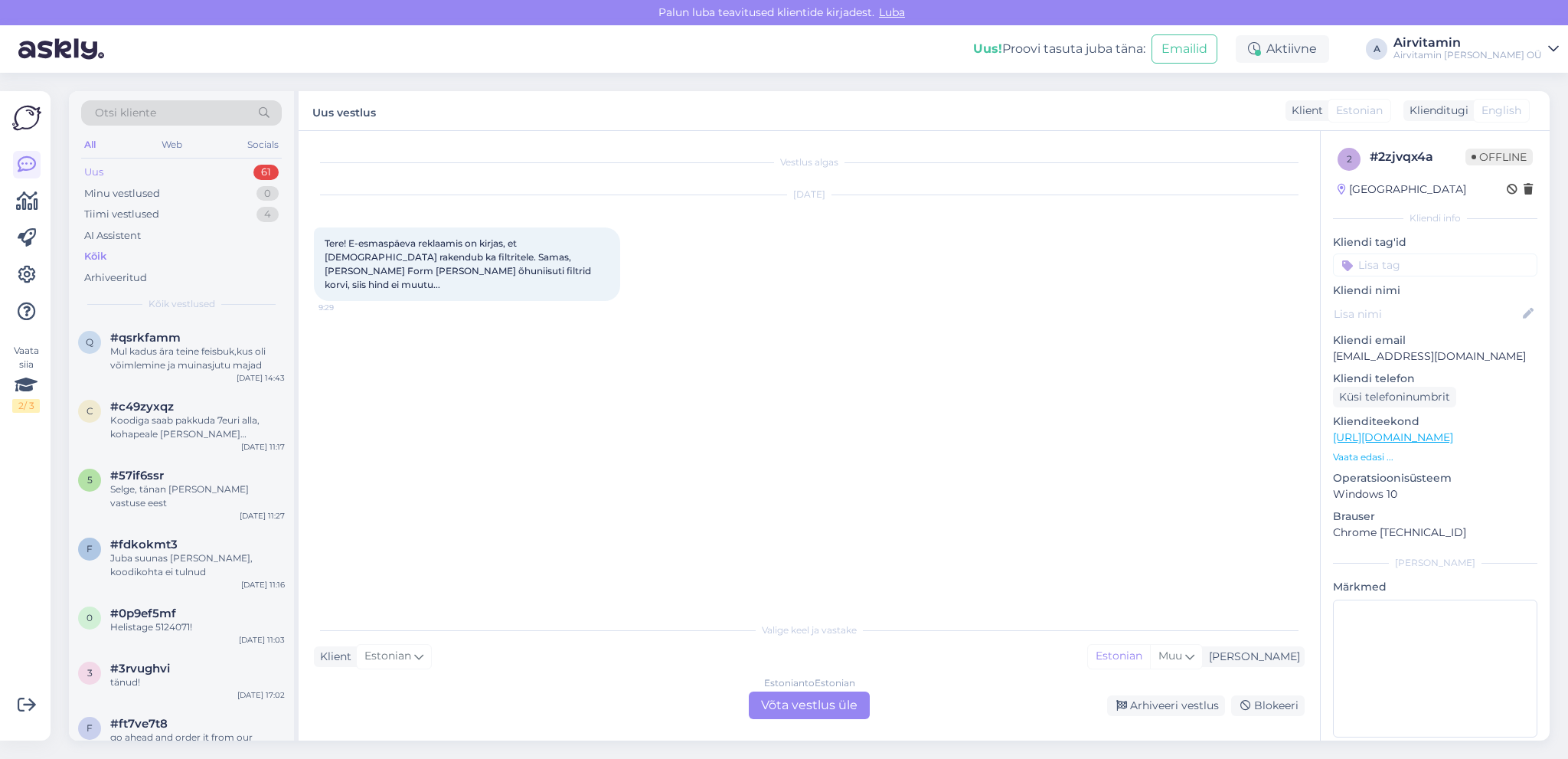
click at [262, 168] on div "61" at bounding box center [266, 172] width 25 height 15
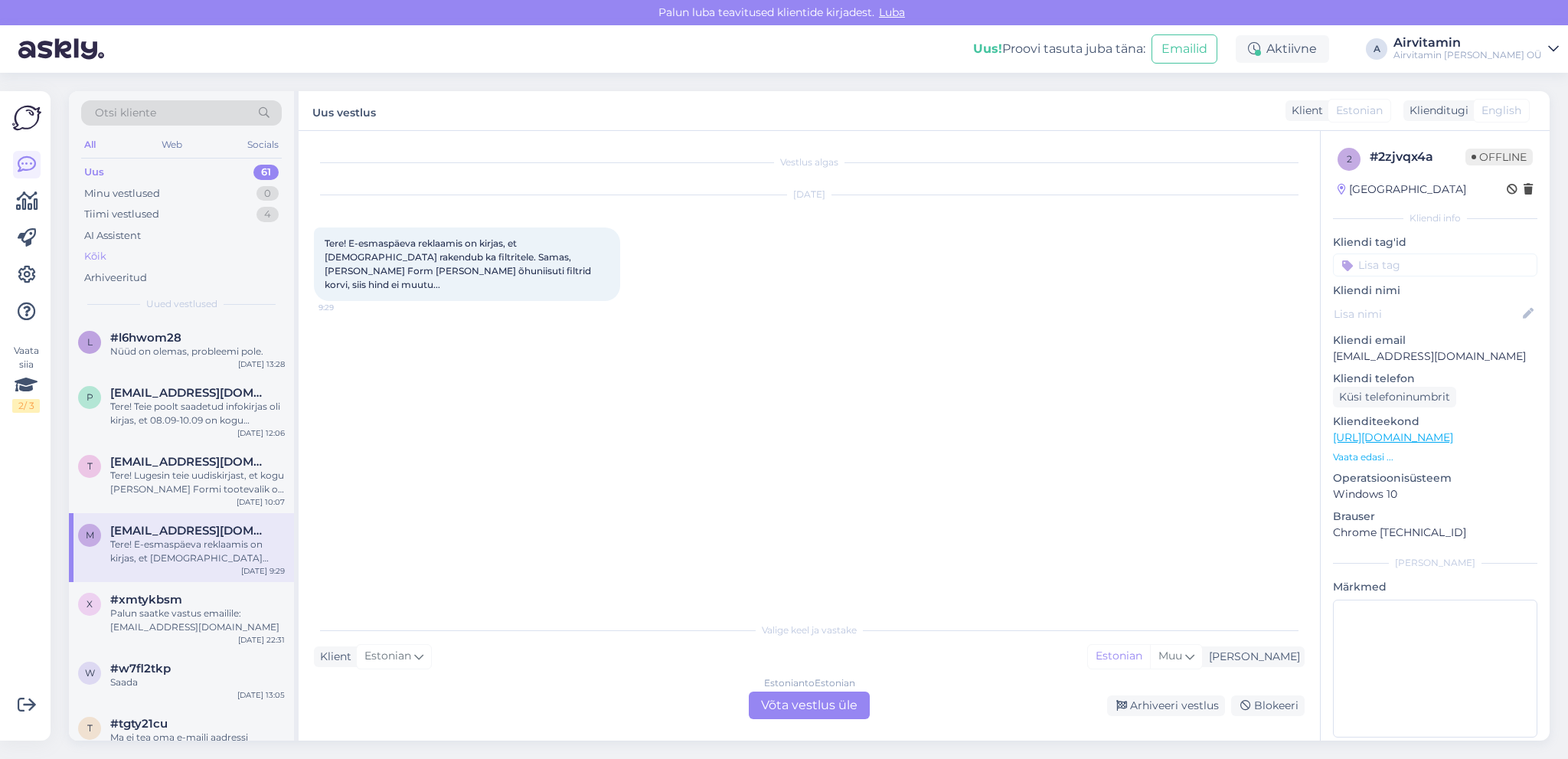
click at [92, 251] on div "Kõik" at bounding box center [96, 256] width 22 height 15
